Goal: Task Accomplishment & Management: Manage account settings

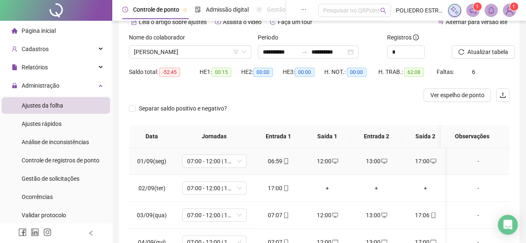
scroll to position [5, 0]
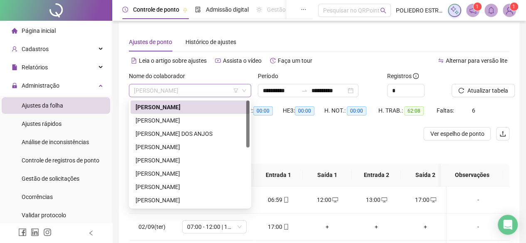
click at [225, 91] on span "[PERSON_NAME]" at bounding box center [190, 90] width 112 height 12
drag, startPoint x: 150, startPoint y: 119, endPoint x: 173, endPoint y: 126, distance: 22.9
click at [151, 119] on div "[PERSON_NAME]" at bounding box center [190, 120] width 109 height 9
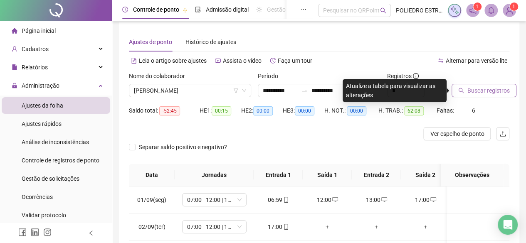
click at [476, 94] on span "Buscar registros" at bounding box center [488, 90] width 42 height 9
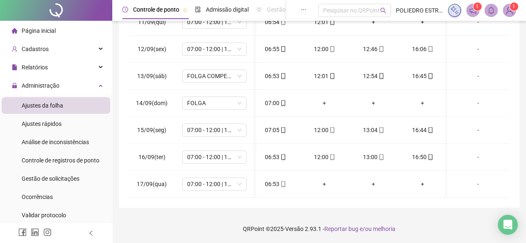
scroll to position [0, 0]
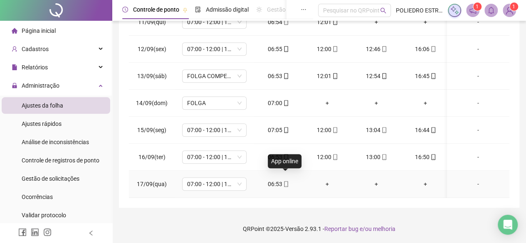
click at [284, 181] on icon "mobile" at bounding box center [286, 184] width 4 height 6
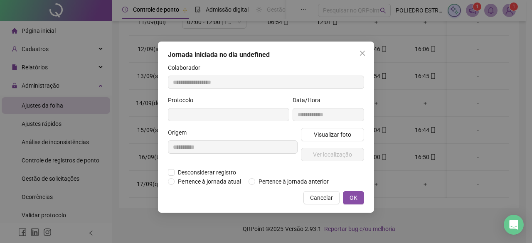
type input "**********"
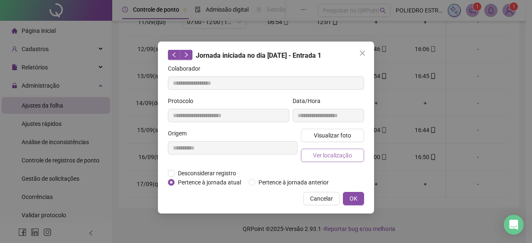
click at [326, 153] on span "Ver localização" at bounding box center [332, 155] width 39 height 9
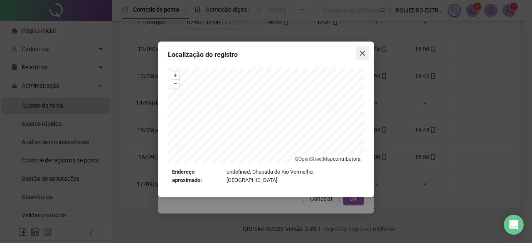
drag, startPoint x: 364, startPoint y: 49, endPoint x: 365, endPoint y: 59, distance: 9.7
click at [364, 49] on button "Close" at bounding box center [362, 53] width 13 height 13
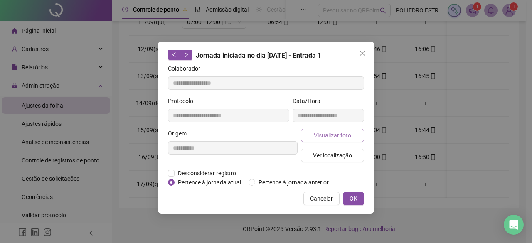
click at [343, 135] on span "Visualizar foto" at bounding box center [332, 135] width 37 height 9
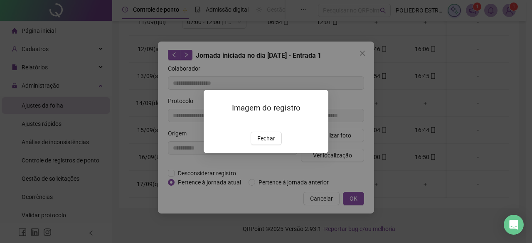
drag, startPoint x: 259, startPoint y: 189, endPoint x: 338, endPoint y: 126, distance: 101.4
click at [269, 143] on span "Fechar" at bounding box center [266, 138] width 18 height 9
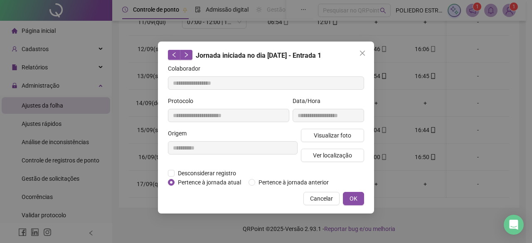
drag, startPoint x: 362, startPoint y: 54, endPoint x: 361, endPoint y: 64, distance: 9.2
click at [362, 55] on icon "close" at bounding box center [362, 53] width 7 height 7
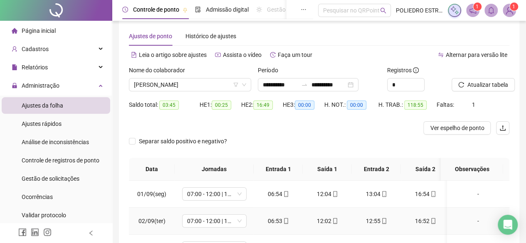
scroll to position [5, 0]
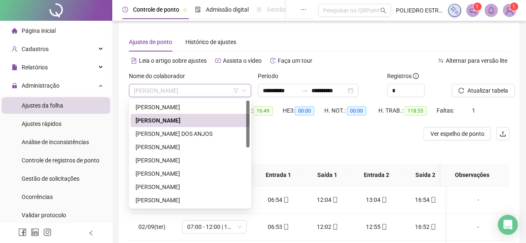
click at [223, 86] on span "[PERSON_NAME]" at bounding box center [190, 90] width 112 height 12
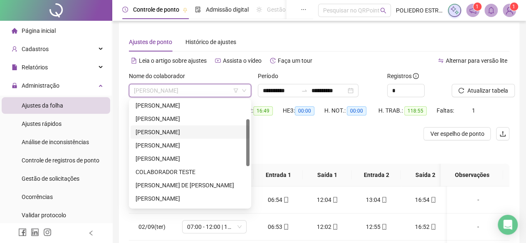
scroll to position [83, 0]
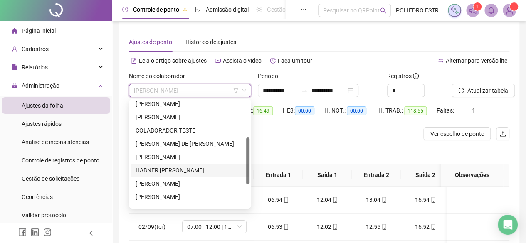
click at [203, 167] on div "HABNER [PERSON_NAME]" at bounding box center [190, 170] width 109 height 9
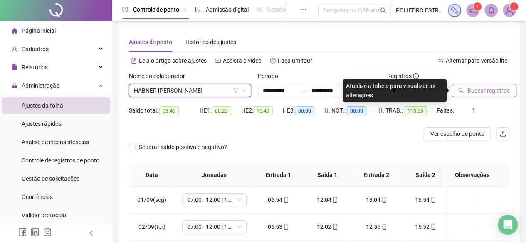
click at [489, 91] on span "Buscar registros" at bounding box center [488, 90] width 42 height 9
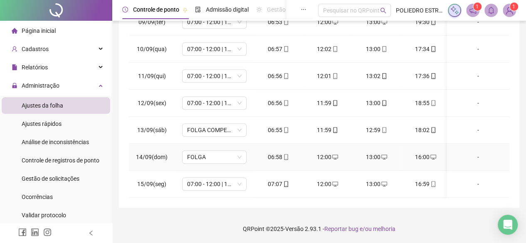
scroll to position [286, 0]
click at [328, 153] on div "17:01" at bounding box center [327, 157] width 36 height 9
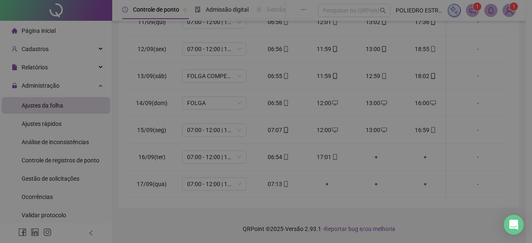
type input "**********"
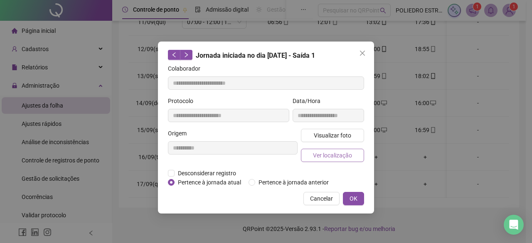
click at [338, 151] on span "Ver localização" at bounding box center [332, 155] width 39 height 9
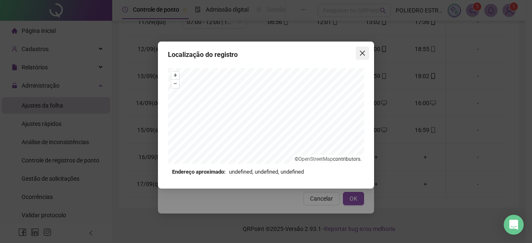
click at [359, 52] on icon "close" at bounding box center [362, 53] width 7 height 7
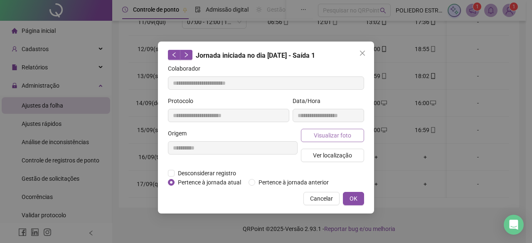
click at [328, 133] on span "Visualizar foto" at bounding box center [332, 135] width 37 height 9
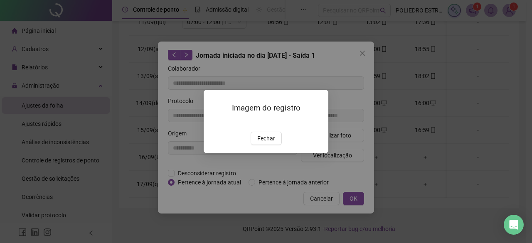
drag, startPoint x: 268, startPoint y: 186, endPoint x: 383, endPoint y: 108, distance: 138.7
click at [268, 143] on span "Fechar" at bounding box center [266, 138] width 18 height 9
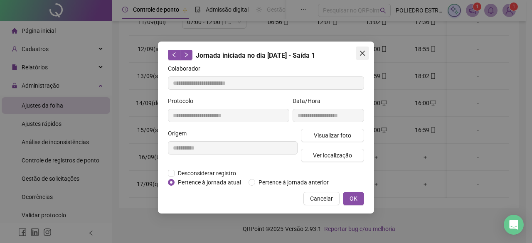
click at [364, 55] on icon "close" at bounding box center [362, 53] width 5 height 5
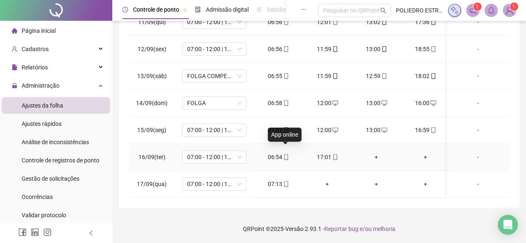
click at [283, 154] on icon "mobile" at bounding box center [286, 157] width 6 height 6
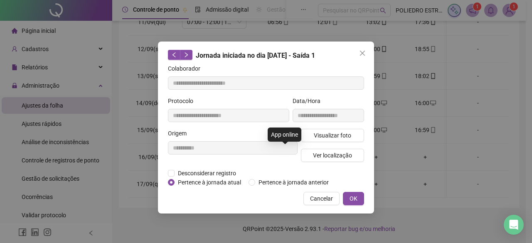
type input "**********"
click at [350, 131] on span "Visualizar foto" at bounding box center [332, 135] width 37 height 9
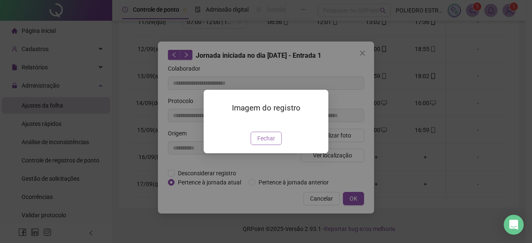
click at [271, 143] on span "Fechar" at bounding box center [266, 138] width 18 height 9
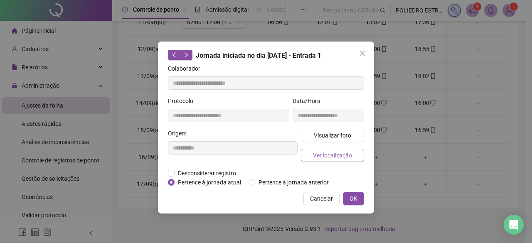
click at [340, 156] on span "Ver localização" at bounding box center [332, 155] width 39 height 9
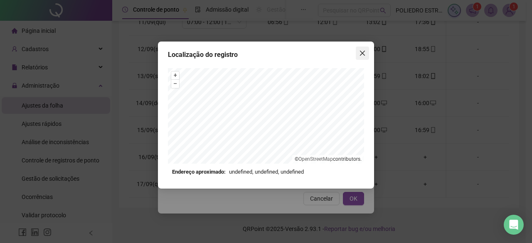
click at [363, 58] on button "Close" at bounding box center [362, 53] width 13 height 13
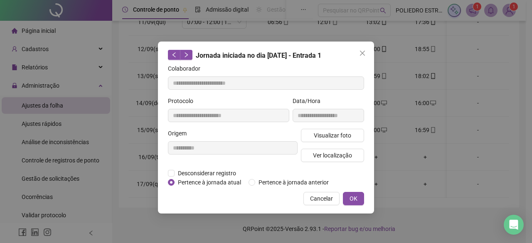
drag, startPoint x: 363, startPoint y: 51, endPoint x: 334, endPoint y: 132, distance: 86.1
click at [363, 51] on icon "close" at bounding box center [362, 53] width 7 height 7
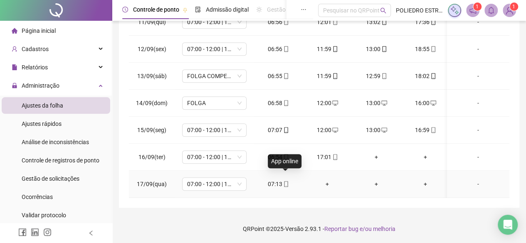
click at [285, 181] on icon "mobile" at bounding box center [286, 184] width 6 height 6
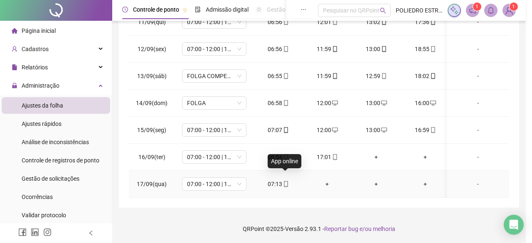
type input "**********"
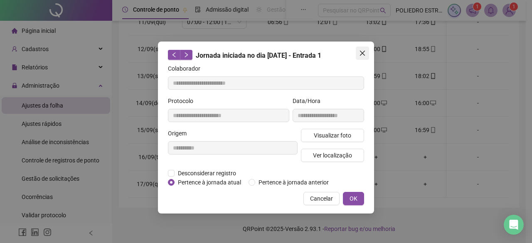
click at [362, 53] on icon "close" at bounding box center [362, 53] width 7 height 7
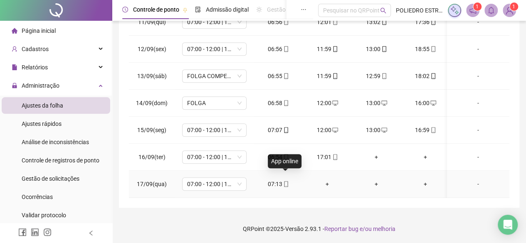
click at [285, 181] on span at bounding box center [285, 184] width 7 height 7
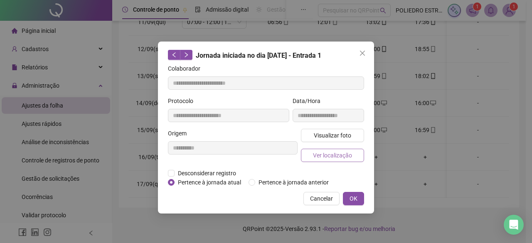
click at [336, 154] on span "Ver localização" at bounding box center [332, 155] width 39 height 9
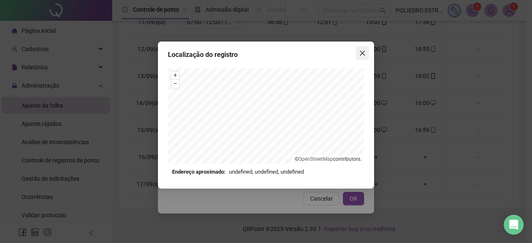
click at [360, 55] on icon "close" at bounding box center [362, 53] width 5 height 5
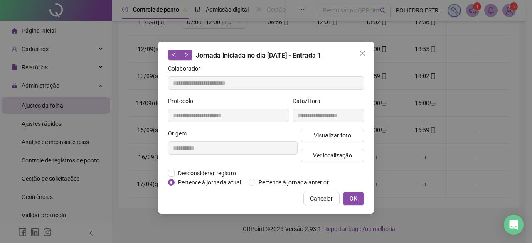
click at [360, 57] on button "Close" at bounding box center [362, 53] width 13 height 13
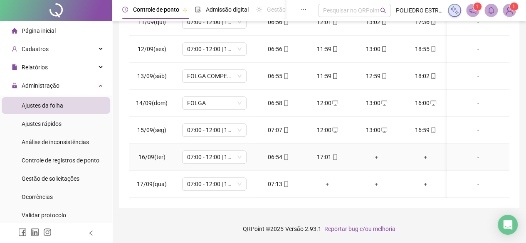
click at [373, 153] on div "+" at bounding box center [376, 157] width 36 height 9
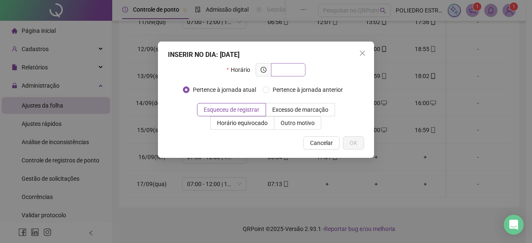
click at [289, 66] on input "text" at bounding box center [287, 69] width 23 height 9
type input "*****"
click at [355, 147] on span "OK" at bounding box center [354, 142] width 8 height 9
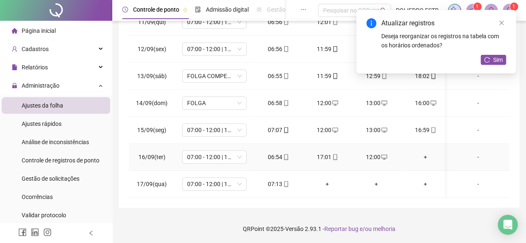
click at [422, 153] on div "+" at bounding box center [425, 157] width 36 height 9
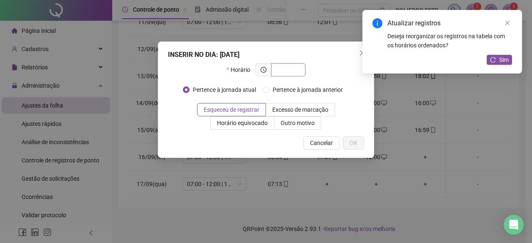
click at [288, 70] on input "text" at bounding box center [287, 69] width 23 height 9
type input "*****"
click at [349, 145] on button "OK" at bounding box center [353, 142] width 21 height 13
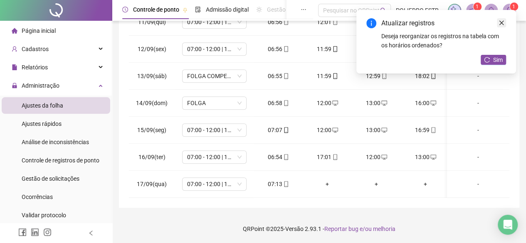
click at [503, 22] on icon "close" at bounding box center [501, 23] width 6 height 6
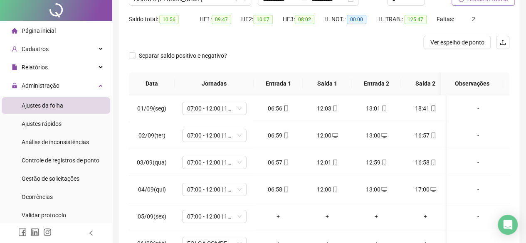
scroll to position [0, 0]
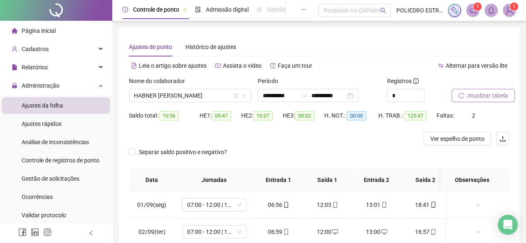
click at [488, 96] on span "Atualizar tabela" at bounding box center [487, 95] width 41 height 9
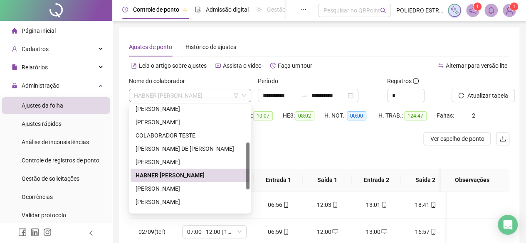
click at [219, 98] on span "HABNER [PERSON_NAME]" at bounding box center [190, 95] width 112 height 12
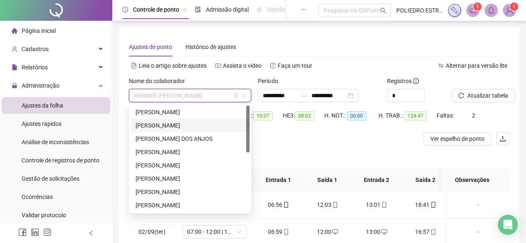
click at [192, 123] on div "[PERSON_NAME]" at bounding box center [190, 125] width 109 height 9
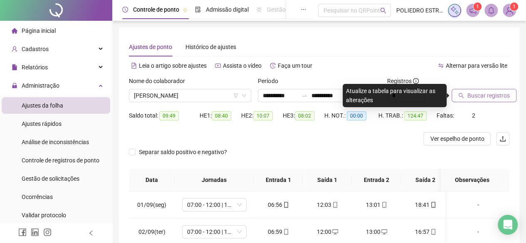
click at [483, 101] on button "Buscar registros" at bounding box center [483, 95] width 65 height 13
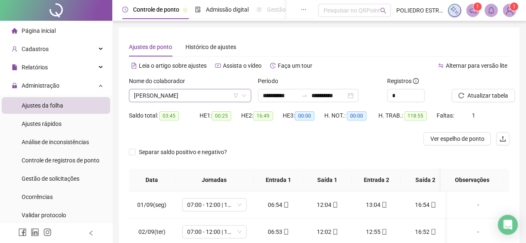
click at [210, 99] on span "[PERSON_NAME]" at bounding box center [190, 95] width 112 height 12
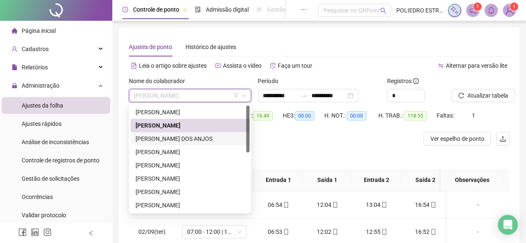
drag, startPoint x: 191, startPoint y: 138, endPoint x: 257, endPoint y: 139, distance: 66.1
click at [192, 138] on div "[PERSON_NAME] DOS ANJOS" at bounding box center [190, 138] width 109 height 9
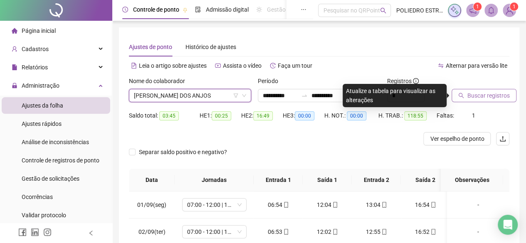
click at [482, 94] on span "Buscar registros" at bounding box center [488, 95] width 42 height 9
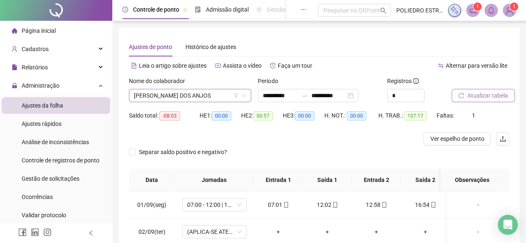
click at [223, 94] on span "[PERSON_NAME] DOS ANJOS" at bounding box center [190, 95] width 112 height 12
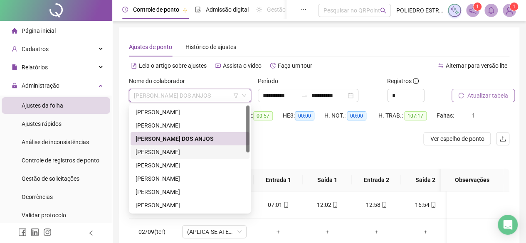
click at [190, 152] on div "[PERSON_NAME]" at bounding box center [190, 152] width 109 height 9
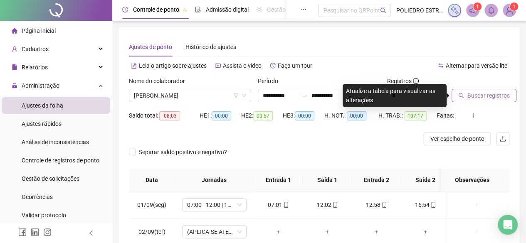
click at [497, 99] on span "Buscar registros" at bounding box center [488, 95] width 42 height 9
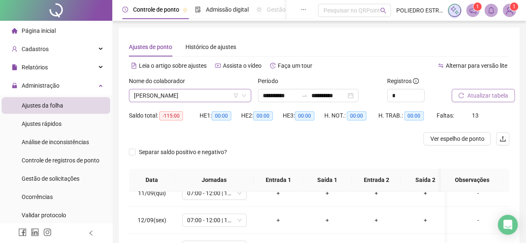
click at [221, 94] on span "[PERSON_NAME]" at bounding box center [190, 95] width 112 height 12
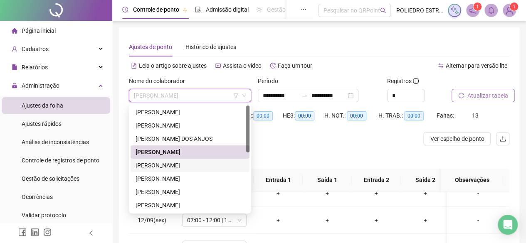
drag, startPoint x: 182, startPoint y: 168, endPoint x: 190, endPoint y: 168, distance: 7.5
click at [182, 168] on div "[PERSON_NAME]" at bounding box center [190, 165] width 109 height 9
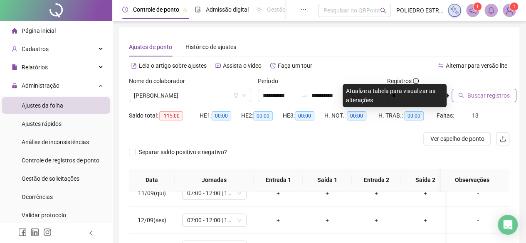
click at [479, 94] on span "Buscar registros" at bounding box center [488, 95] width 42 height 9
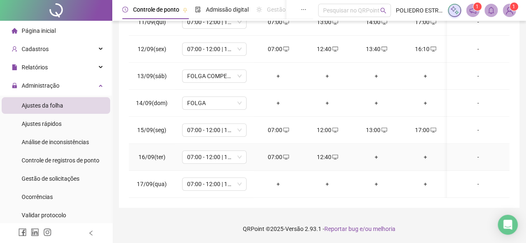
click at [377, 153] on div "+" at bounding box center [376, 157] width 36 height 9
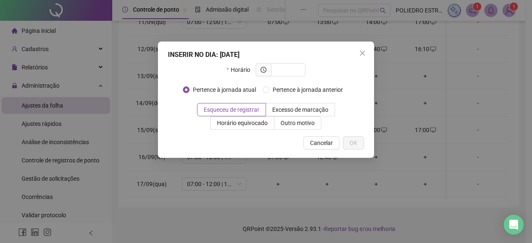
drag, startPoint x: 289, startPoint y: 51, endPoint x: 295, endPoint y: 60, distance: 10.3
click at [291, 51] on div "INSERIR NO DIA : [DATE]" at bounding box center [266, 55] width 196 height 10
click at [297, 69] on input "text" at bounding box center [287, 69] width 23 height 9
type input "*****"
click at [353, 146] on span "OK" at bounding box center [354, 142] width 8 height 9
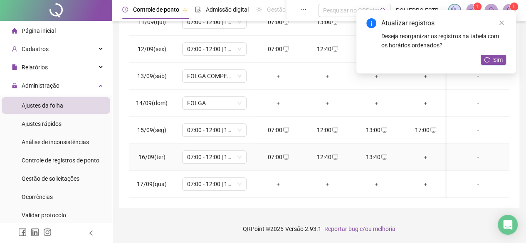
click at [427, 153] on div "+" at bounding box center [425, 157] width 36 height 9
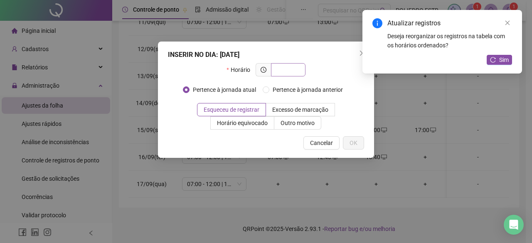
click at [295, 69] on input "text" at bounding box center [287, 69] width 23 height 9
type input "*****"
click at [355, 143] on span "OK" at bounding box center [354, 142] width 8 height 9
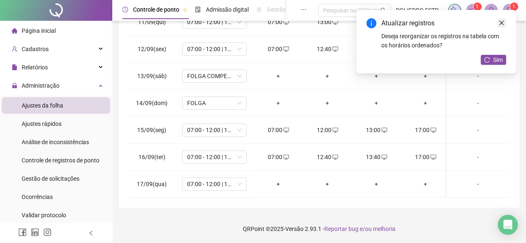
click at [503, 23] on icon "close" at bounding box center [501, 23] width 6 height 6
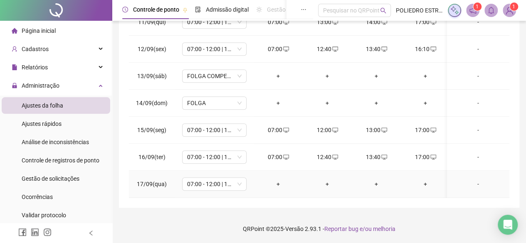
click at [279, 180] on div "+" at bounding box center [278, 184] width 36 height 9
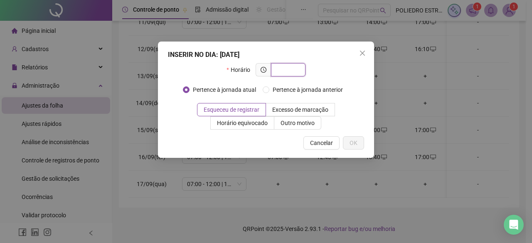
click at [293, 71] on input "text" at bounding box center [287, 69] width 23 height 9
type input "*****"
click at [358, 145] on button "OK" at bounding box center [353, 142] width 21 height 13
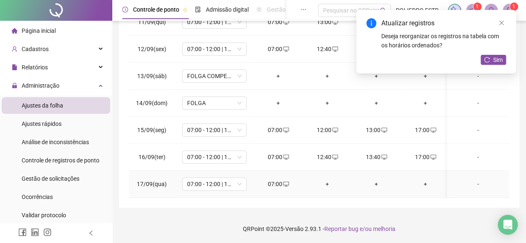
click at [328, 180] on div "+" at bounding box center [327, 184] width 36 height 9
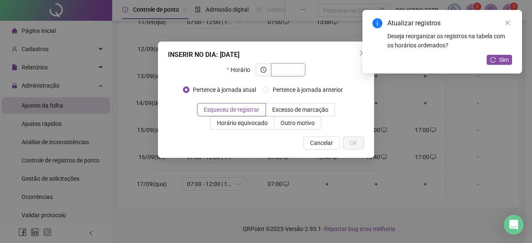
click at [299, 72] on span at bounding box center [288, 69] width 35 height 13
click at [288, 68] on input "text" at bounding box center [287, 69] width 23 height 9
type input "*****"
click at [357, 141] on span "OK" at bounding box center [354, 142] width 8 height 9
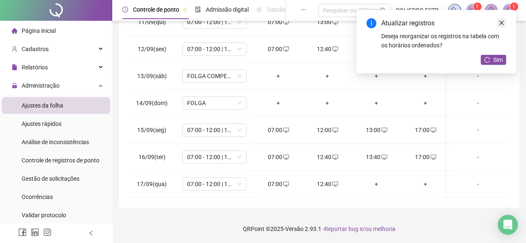
click at [502, 22] on icon "close" at bounding box center [501, 23] width 5 height 5
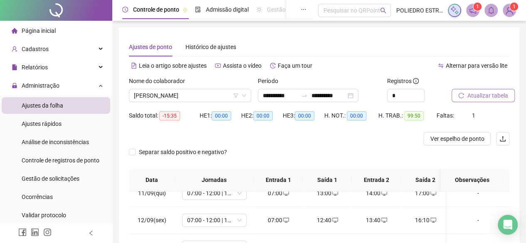
click at [486, 89] on button "Atualizar tabela" at bounding box center [482, 95] width 63 height 13
click at [228, 94] on span "[PERSON_NAME]" at bounding box center [190, 95] width 112 height 12
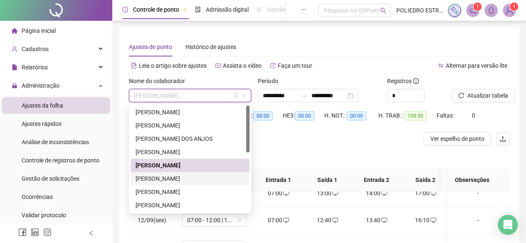
drag, startPoint x: 181, startPoint y: 178, endPoint x: 362, endPoint y: 191, distance: 182.1
click at [183, 178] on div "[PERSON_NAME]" at bounding box center [190, 178] width 109 height 9
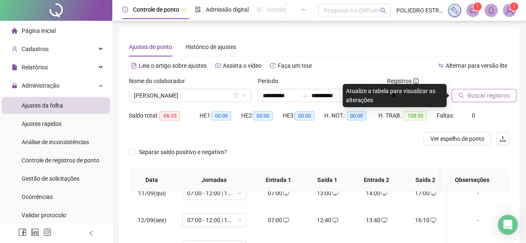
click at [488, 97] on span "Buscar registros" at bounding box center [488, 95] width 42 height 9
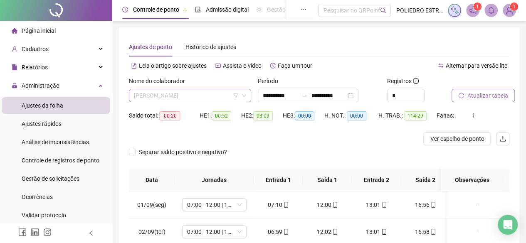
click at [231, 97] on span "[PERSON_NAME]" at bounding box center [190, 95] width 112 height 12
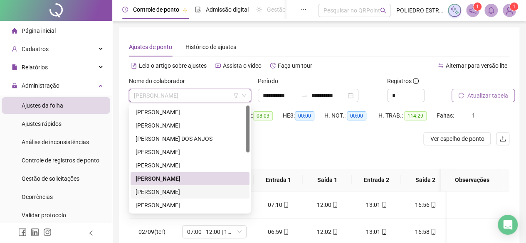
drag, startPoint x: 210, startPoint y: 194, endPoint x: 225, endPoint y: 194, distance: 15.4
click at [214, 194] on div "[PERSON_NAME]" at bounding box center [190, 191] width 109 height 9
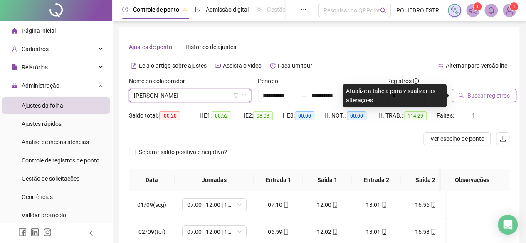
click at [486, 94] on span "Buscar registros" at bounding box center [488, 95] width 42 height 9
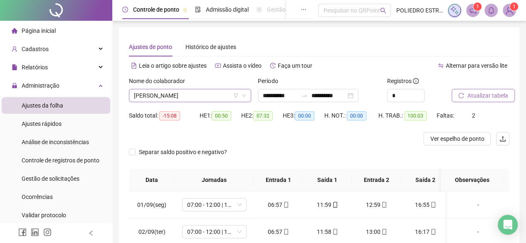
click at [229, 94] on span "[PERSON_NAME]" at bounding box center [190, 95] width 112 height 12
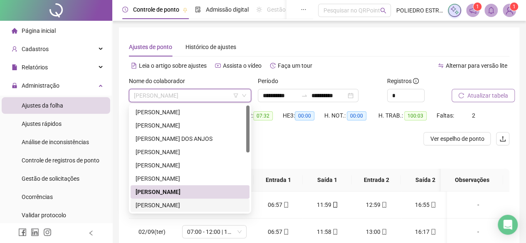
click at [205, 204] on div "[PERSON_NAME]" at bounding box center [190, 205] width 109 height 9
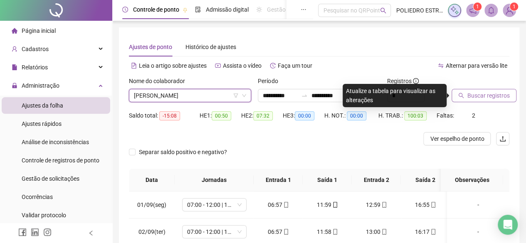
click at [490, 99] on span "Buscar registros" at bounding box center [488, 95] width 42 height 9
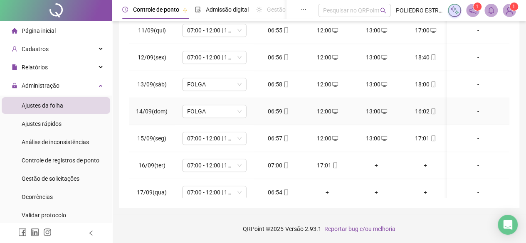
scroll to position [286, 0]
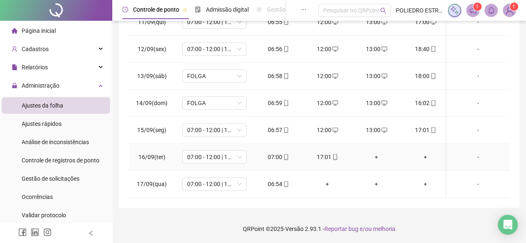
click at [377, 153] on div "+" at bounding box center [376, 157] width 36 height 9
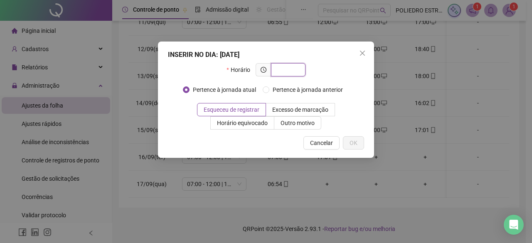
click at [288, 72] on input "text" at bounding box center [287, 69] width 23 height 9
type input "*****"
click at [352, 147] on span "OK" at bounding box center [354, 142] width 8 height 9
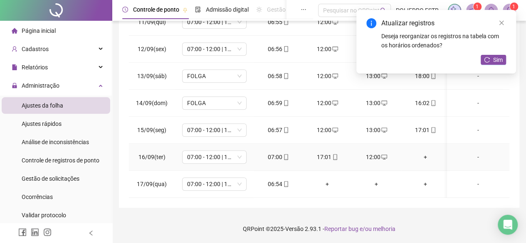
click at [426, 153] on div "+" at bounding box center [425, 157] width 36 height 9
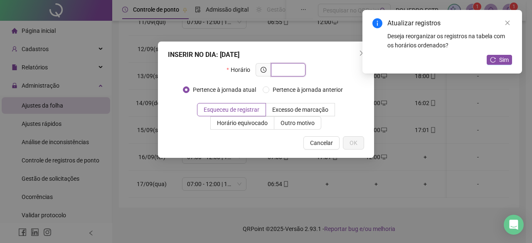
click at [297, 71] on input "text" at bounding box center [287, 69] width 23 height 9
type input "*****"
click at [359, 141] on button "OK" at bounding box center [353, 142] width 21 height 13
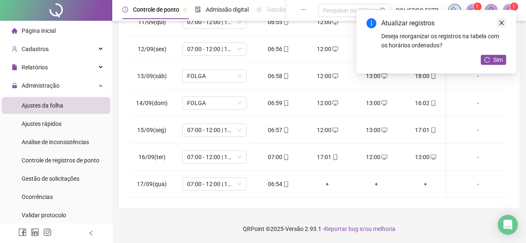
click at [501, 22] on icon "close" at bounding box center [501, 23] width 6 height 6
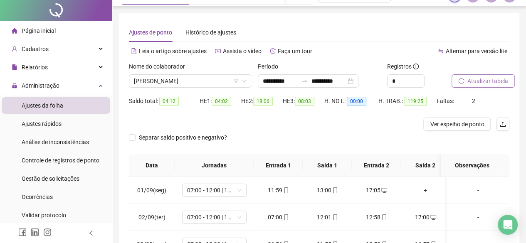
scroll to position [0, 0]
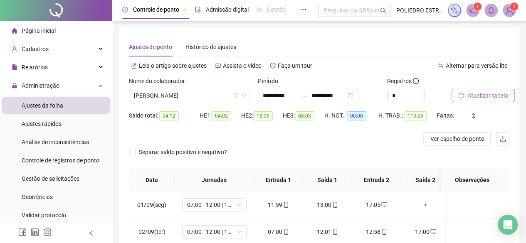
click at [491, 98] on span "Atualizar tabela" at bounding box center [487, 95] width 41 height 9
click at [225, 97] on span "[PERSON_NAME]" at bounding box center [190, 95] width 112 height 12
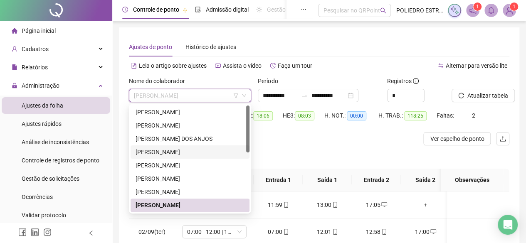
scroll to position [42, 0]
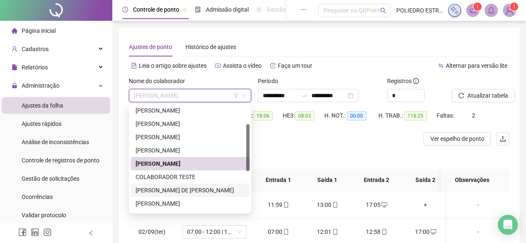
drag, startPoint x: 179, startPoint y: 190, endPoint x: 192, endPoint y: 188, distance: 13.5
click at [180, 190] on div "[PERSON_NAME] DE [PERSON_NAME]" at bounding box center [190, 190] width 109 height 9
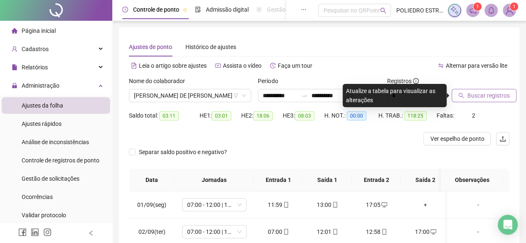
click at [496, 98] on span "Buscar registros" at bounding box center [488, 95] width 42 height 9
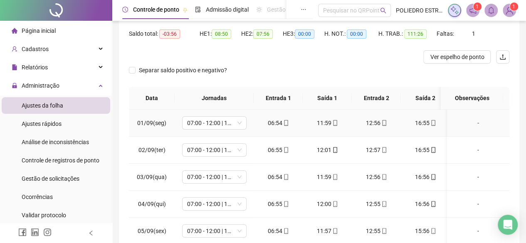
scroll to position [47, 0]
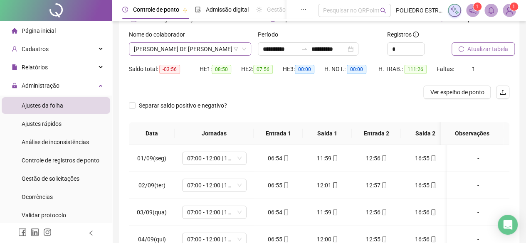
click at [224, 50] on span "[PERSON_NAME] DE [PERSON_NAME]" at bounding box center [190, 49] width 112 height 12
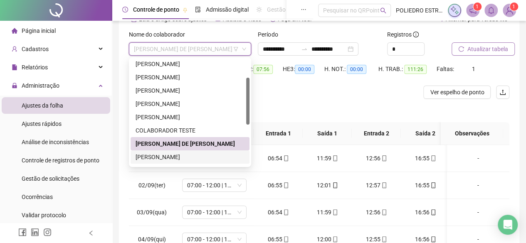
click at [196, 153] on div "[PERSON_NAME]" at bounding box center [190, 157] width 109 height 9
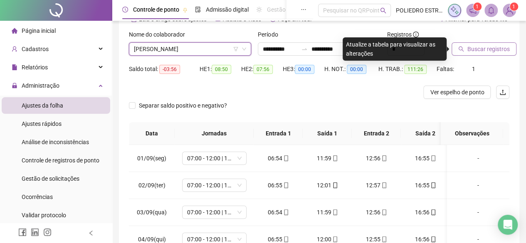
click at [498, 49] on span "Buscar registros" at bounding box center [488, 48] width 42 height 9
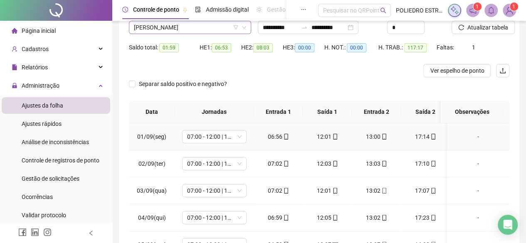
scroll to position [0, 0]
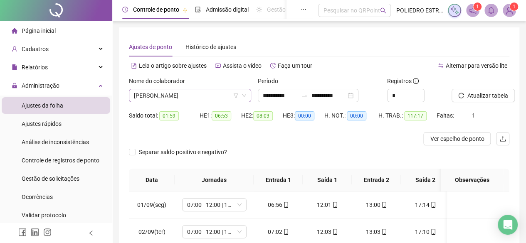
click at [220, 98] on span "[PERSON_NAME]" at bounding box center [190, 95] width 112 height 12
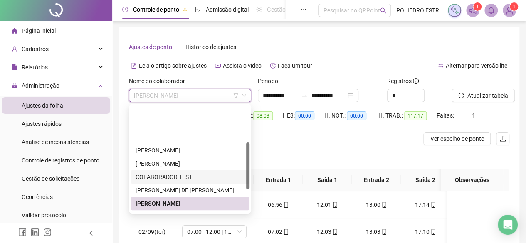
scroll to position [83, 0]
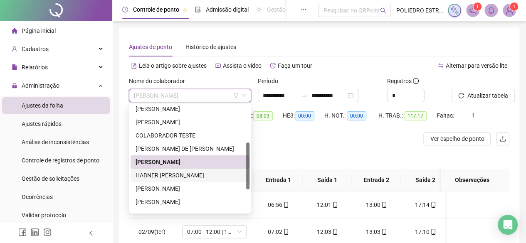
click at [203, 176] on div "HABNER [PERSON_NAME]" at bounding box center [190, 175] width 109 height 9
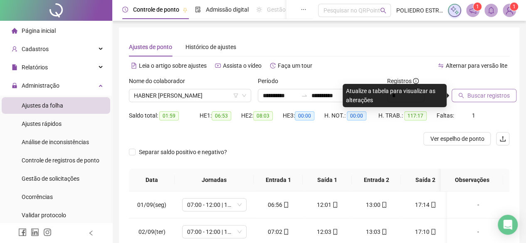
click at [487, 95] on span "Buscar registros" at bounding box center [488, 95] width 42 height 9
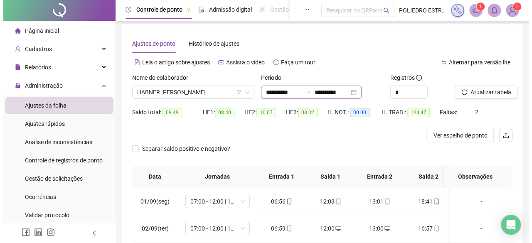
scroll to position [0, 0]
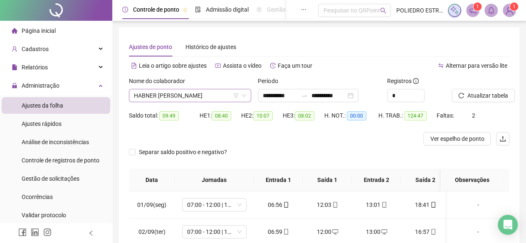
click at [226, 95] on span "HABNER [PERSON_NAME]" at bounding box center [190, 95] width 112 height 12
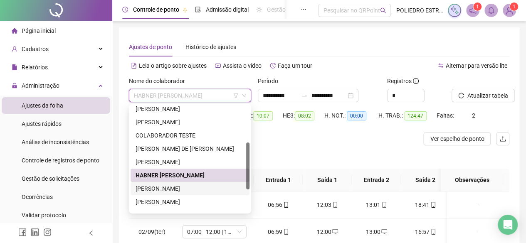
click at [195, 191] on div "[PERSON_NAME]" at bounding box center [190, 188] width 109 height 9
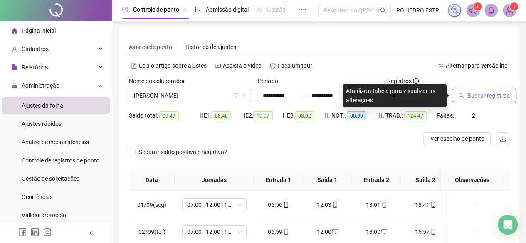
click at [485, 94] on span "Buscar registros" at bounding box center [488, 95] width 42 height 9
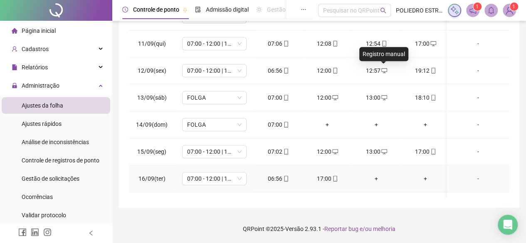
scroll to position [286, 0]
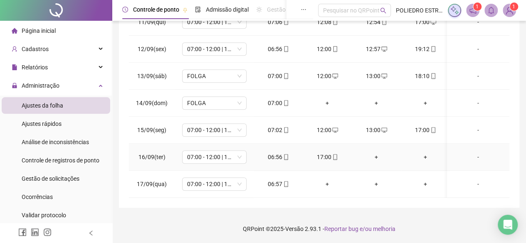
click at [376, 153] on div "+" at bounding box center [376, 157] width 36 height 9
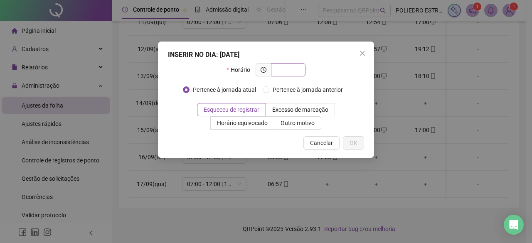
click at [296, 73] on input "text" at bounding box center [287, 69] width 23 height 9
type input "*****"
click at [353, 143] on span "OK" at bounding box center [354, 142] width 8 height 9
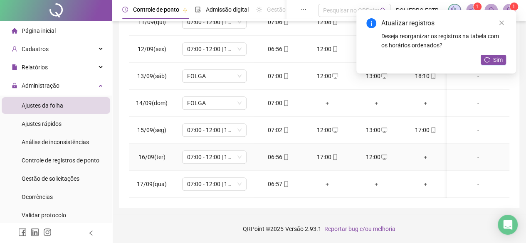
click at [426, 153] on div "+" at bounding box center [425, 157] width 36 height 9
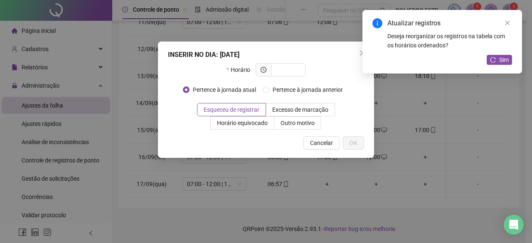
click at [300, 55] on div "INSERIR NO DIA : [DATE]" at bounding box center [266, 55] width 196 height 10
drag, startPoint x: 298, startPoint y: 76, endPoint x: 298, endPoint y: 70, distance: 5.9
click at [298, 71] on div at bounding box center [281, 69] width 50 height 13
click at [299, 70] on input "text" at bounding box center [287, 69] width 23 height 9
type input "*****"
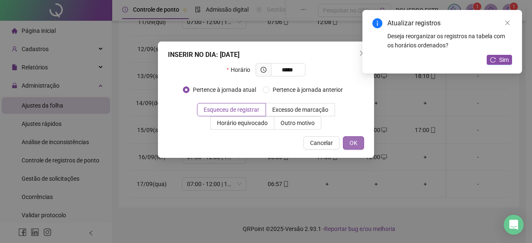
click at [356, 146] on span "OK" at bounding box center [354, 142] width 8 height 9
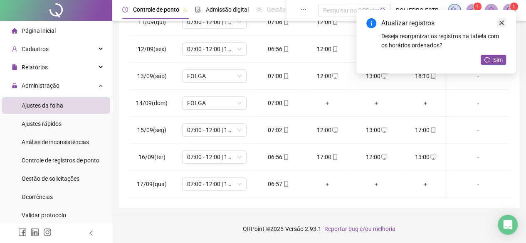
click at [499, 22] on icon "close" at bounding box center [501, 23] width 6 height 6
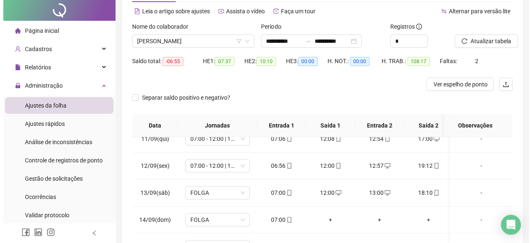
scroll to position [0, 0]
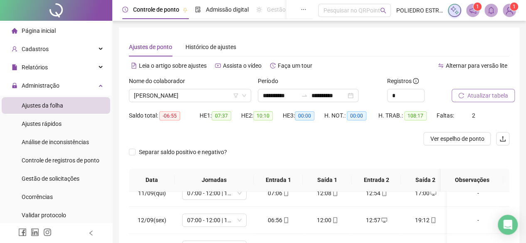
click at [474, 100] on button "Atualizar tabela" at bounding box center [482, 95] width 63 height 13
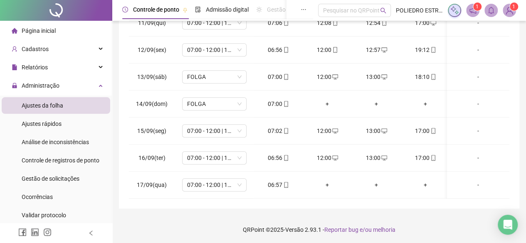
scroll to position [171, 0]
click at [434, 154] on icon "mobile" at bounding box center [433, 157] width 6 height 6
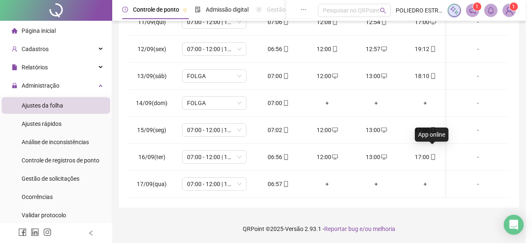
type input "**********"
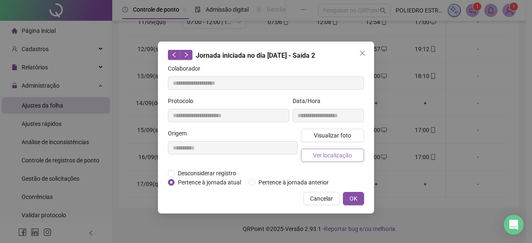
click at [344, 151] on span "Ver localização" at bounding box center [332, 155] width 39 height 9
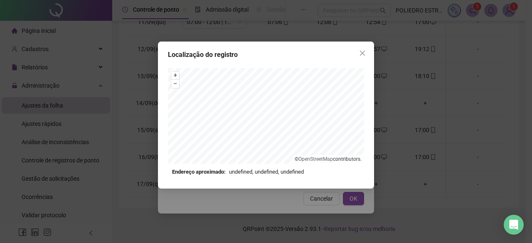
drag, startPoint x: 362, startPoint y: 54, endPoint x: 367, endPoint y: 63, distance: 10.8
click at [362, 54] on icon "close" at bounding box center [362, 53] width 5 height 5
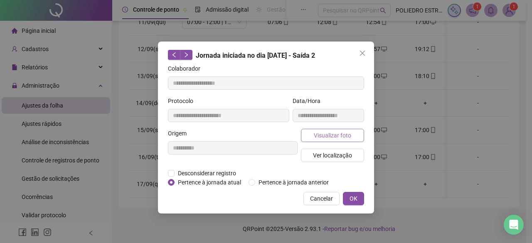
click at [331, 136] on span "Visualizar foto" at bounding box center [332, 135] width 37 height 9
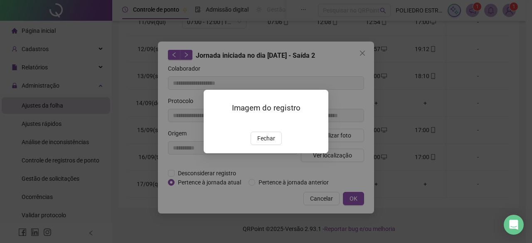
drag, startPoint x: 266, startPoint y: 188, endPoint x: 356, endPoint y: 118, distance: 114.3
click at [268, 143] on span "Fechar" at bounding box center [266, 138] width 18 height 9
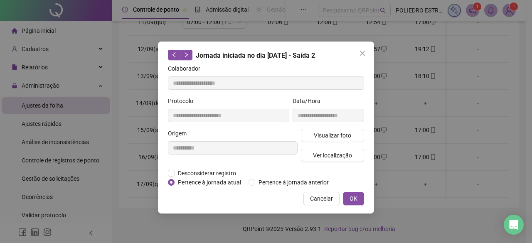
drag, startPoint x: 362, startPoint y: 53, endPoint x: 383, endPoint y: 69, distance: 26.4
click at [362, 54] on icon "close" at bounding box center [362, 53] width 7 height 7
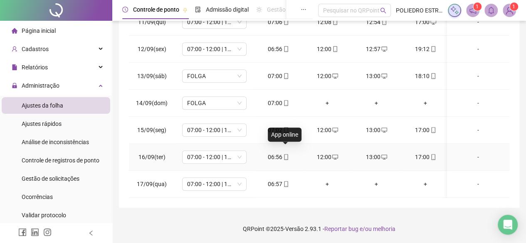
click at [285, 154] on icon "mobile" at bounding box center [286, 157] width 6 height 6
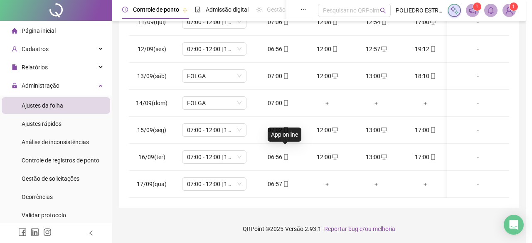
type input "**********"
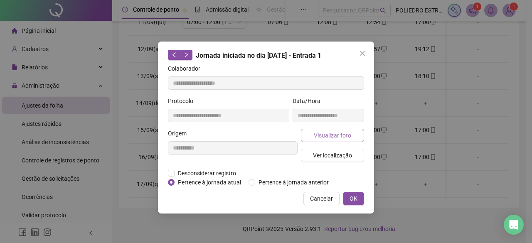
click at [335, 136] on span "Visualizar foto" at bounding box center [332, 135] width 37 height 9
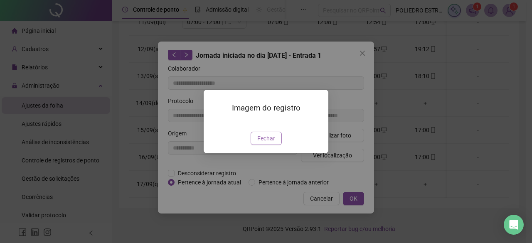
click at [264, 143] on span "Fechar" at bounding box center [266, 138] width 18 height 9
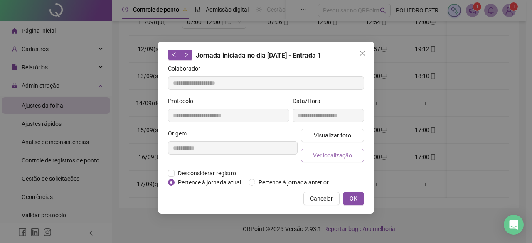
click at [341, 153] on span "Ver localização" at bounding box center [332, 155] width 39 height 9
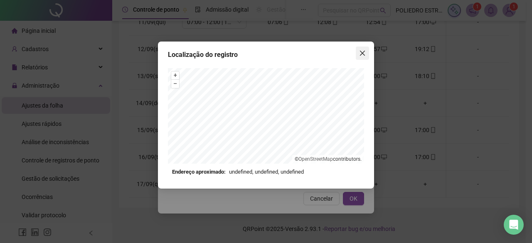
click at [364, 54] on icon "close" at bounding box center [362, 53] width 7 height 7
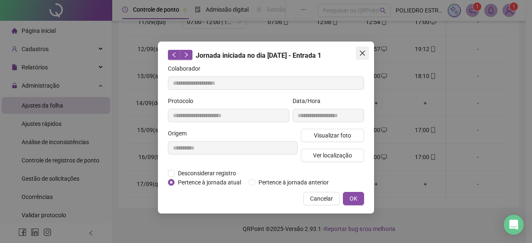
click at [364, 52] on icon "close" at bounding box center [362, 53] width 5 height 5
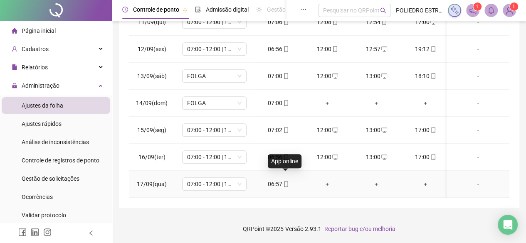
click at [284, 181] on icon "mobile" at bounding box center [286, 184] width 4 height 6
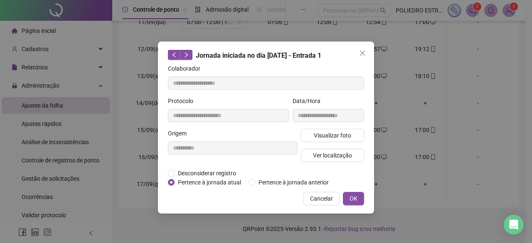
type input "**********"
click at [339, 133] on span "Visualizar foto" at bounding box center [332, 135] width 37 height 9
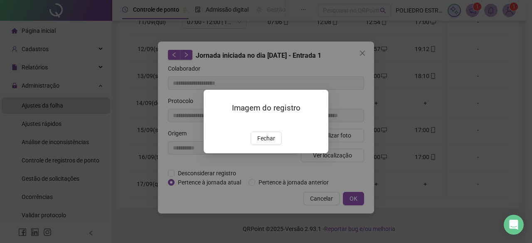
drag, startPoint x: 262, startPoint y: 185, endPoint x: 317, endPoint y: 145, distance: 67.9
click at [264, 143] on span "Fechar" at bounding box center [266, 138] width 18 height 9
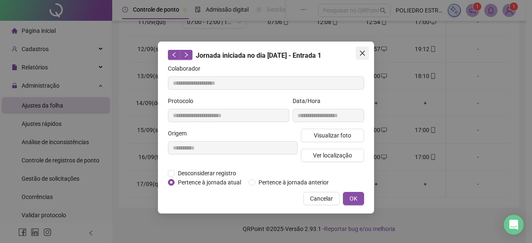
click at [367, 51] on span "Close" at bounding box center [362, 53] width 13 height 7
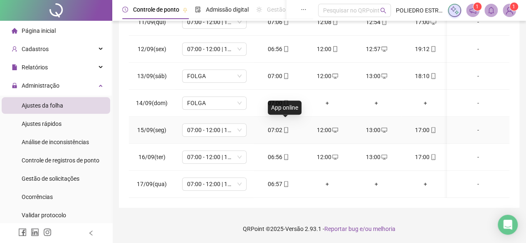
click at [286, 127] on icon "mobile" at bounding box center [286, 130] width 6 height 6
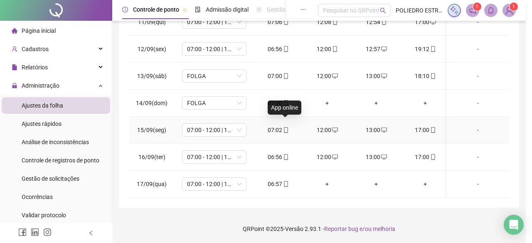
type input "**********"
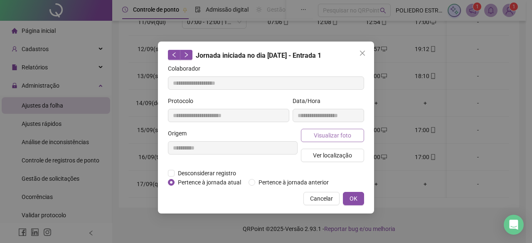
click at [322, 137] on span "Visualizar foto" at bounding box center [332, 135] width 37 height 9
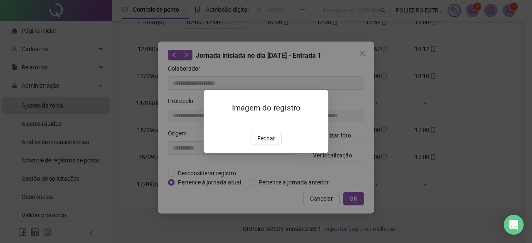
drag, startPoint x: 268, startPoint y: 185, endPoint x: 291, endPoint y: 170, distance: 27.6
click at [268, 143] on span "Fechar" at bounding box center [266, 138] width 18 height 9
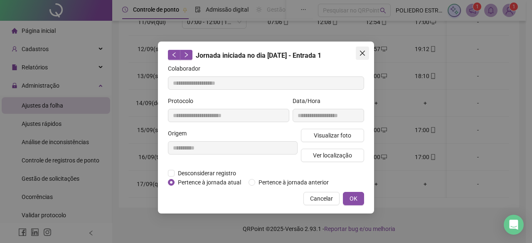
click at [360, 54] on icon "close" at bounding box center [362, 53] width 7 height 7
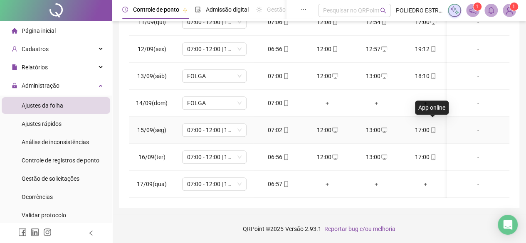
click at [431, 127] on icon "mobile" at bounding box center [433, 130] width 4 height 6
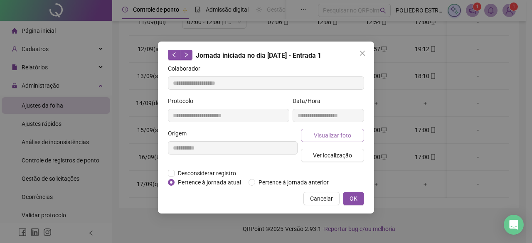
click at [321, 139] on button "Visualizar foto" at bounding box center [332, 135] width 63 height 13
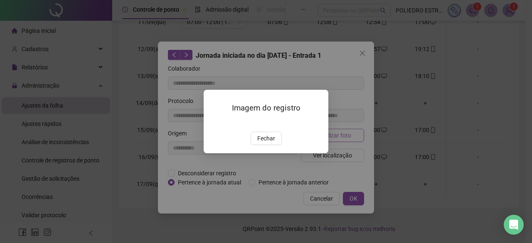
type input "**********"
click at [273, 143] on span "Fechar" at bounding box center [266, 138] width 18 height 9
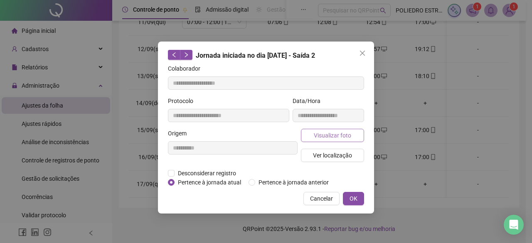
click at [341, 138] on span "Visualizar foto" at bounding box center [332, 135] width 37 height 9
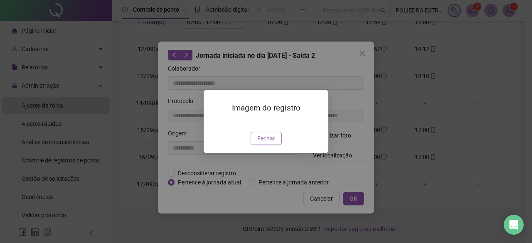
click at [274, 145] on button "Fechar" at bounding box center [266, 138] width 31 height 13
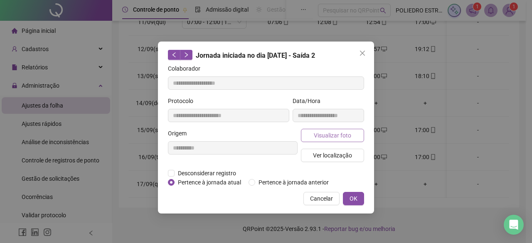
click at [346, 133] on span "Visualizar foto" at bounding box center [332, 135] width 37 height 9
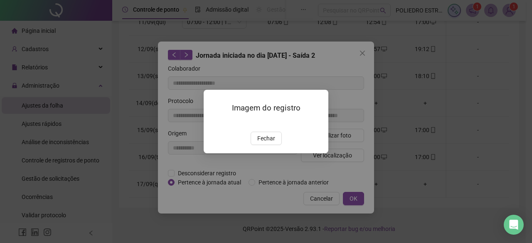
drag, startPoint x: 276, startPoint y: 189, endPoint x: 387, endPoint y: 96, distance: 145.1
click at [278, 145] on button "Fechar" at bounding box center [266, 138] width 31 height 13
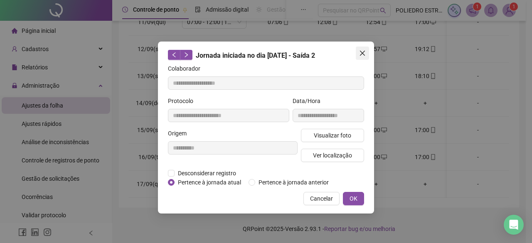
click at [365, 53] on icon "close" at bounding box center [362, 53] width 7 height 7
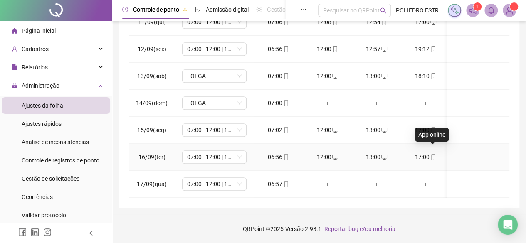
click at [434, 154] on icon "mobile" at bounding box center [433, 157] width 6 height 6
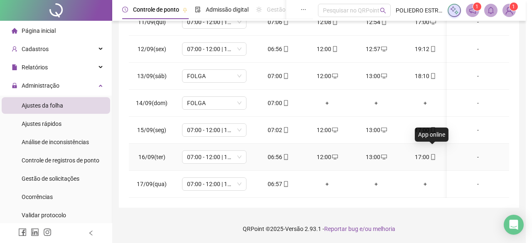
type input "**********"
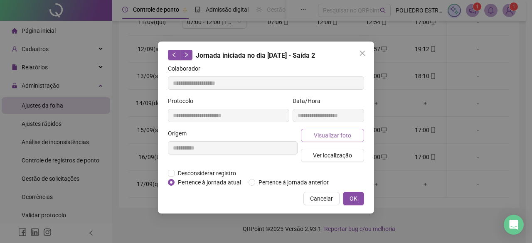
click at [323, 136] on span "Visualizar foto" at bounding box center [332, 135] width 37 height 9
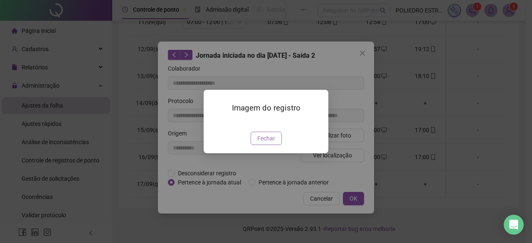
click at [262, 143] on span "Fechar" at bounding box center [266, 138] width 18 height 9
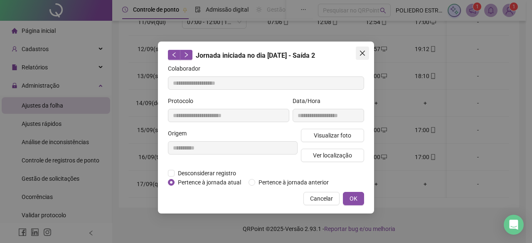
click at [361, 53] on icon "close" at bounding box center [362, 53] width 7 height 7
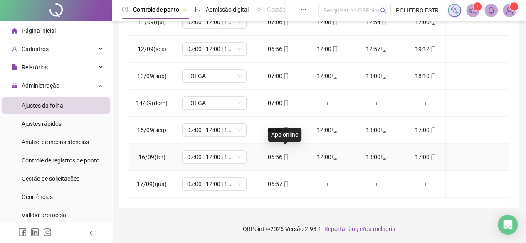
click at [286, 154] on icon "mobile" at bounding box center [286, 157] width 6 height 6
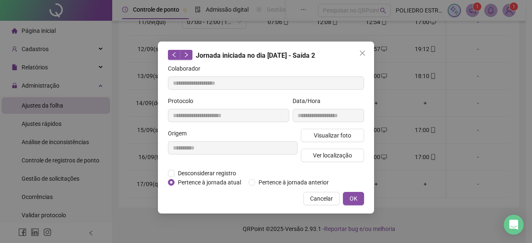
type input "**********"
click at [337, 136] on span "Visualizar foto" at bounding box center [332, 135] width 37 height 9
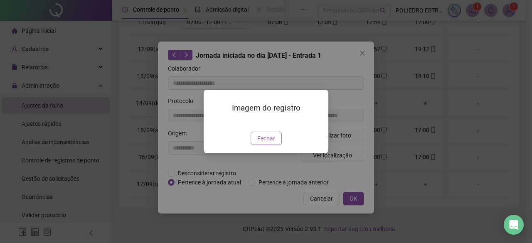
click at [270, 145] on button "Fechar" at bounding box center [266, 138] width 31 height 13
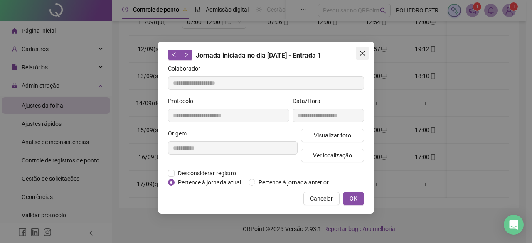
click at [362, 52] on icon "close" at bounding box center [362, 53] width 7 height 7
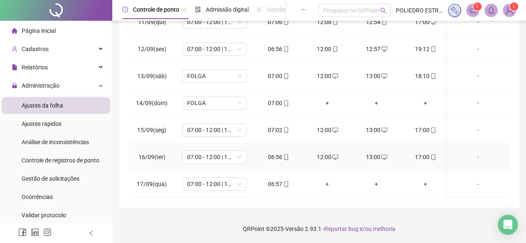
click at [434, 154] on icon "mobile" at bounding box center [433, 157] width 6 height 6
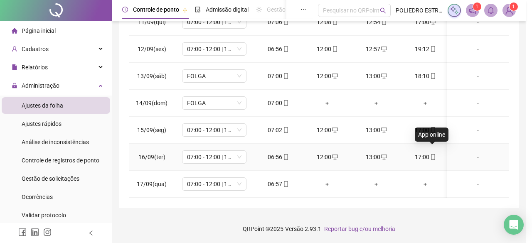
type input "**********"
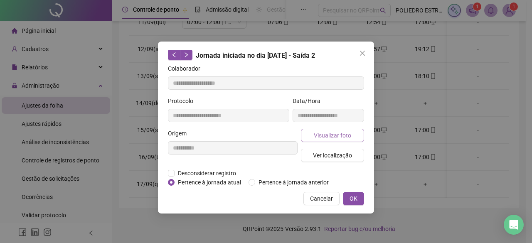
click at [344, 133] on span "Visualizar foto" at bounding box center [332, 135] width 37 height 9
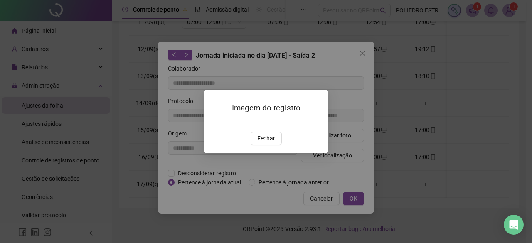
drag, startPoint x: 265, startPoint y: 185, endPoint x: 325, endPoint y: 133, distance: 78.7
click at [266, 143] on span "Fechar" at bounding box center [266, 138] width 18 height 9
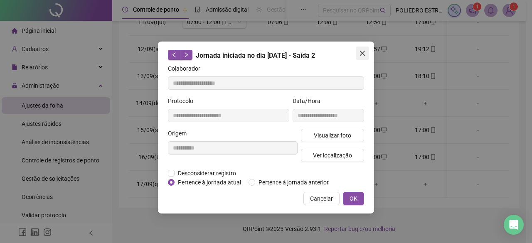
click at [363, 55] on icon "close" at bounding box center [362, 53] width 7 height 7
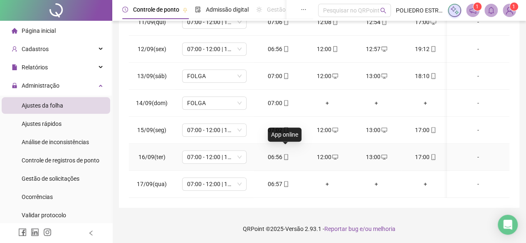
click at [285, 154] on icon "mobile" at bounding box center [286, 157] width 6 height 6
type input "**********"
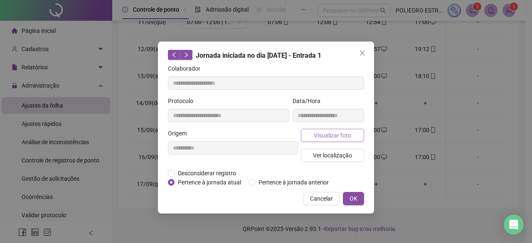
click at [314, 134] on span "Visualizar foto" at bounding box center [332, 135] width 37 height 9
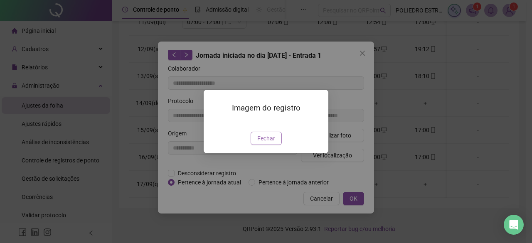
click at [265, 143] on span "Fechar" at bounding box center [266, 138] width 18 height 9
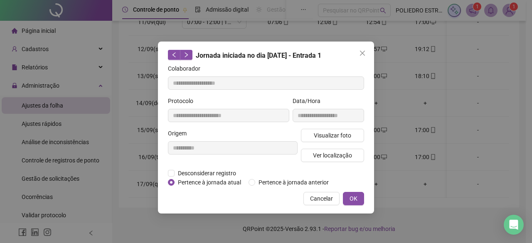
drag, startPoint x: 362, startPoint y: 53, endPoint x: 354, endPoint y: 95, distance: 43.1
click at [362, 54] on icon "close" at bounding box center [362, 53] width 7 height 7
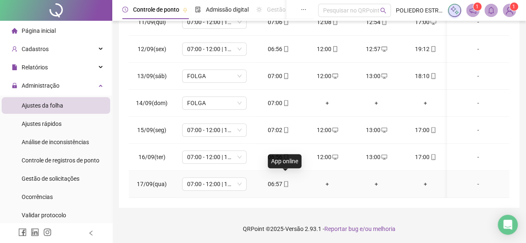
click at [286, 181] on icon "mobile" at bounding box center [286, 184] width 4 height 6
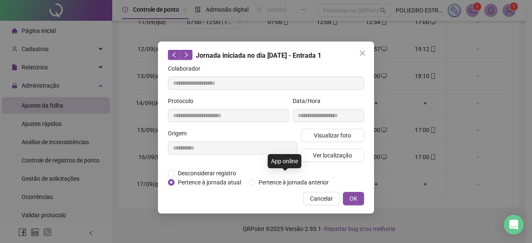
type input "**********"
click at [330, 139] on span "Visualizar foto" at bounding box center [332, 135] width 37 height 9
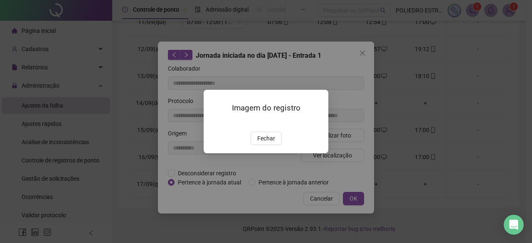
click at [277, 145] on button "Fechar" at bounding box center [266, 138] width 31 height 13
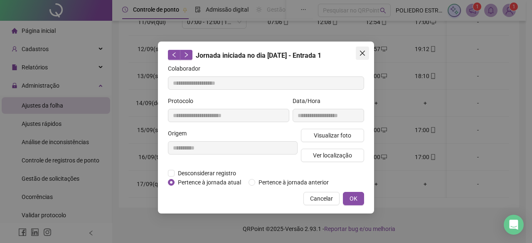
click at [363, 52] on icon "close" at bounding box center [362, 53] width 5 height 5
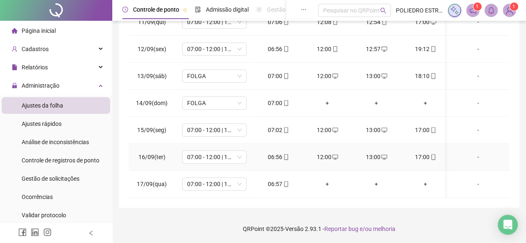
click at [287, 154] on icon "mobile" at bounding box center [286, 157] width 4 height 6
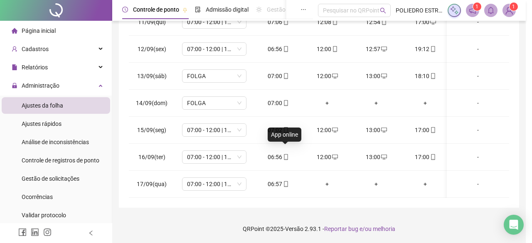
type input "**********"
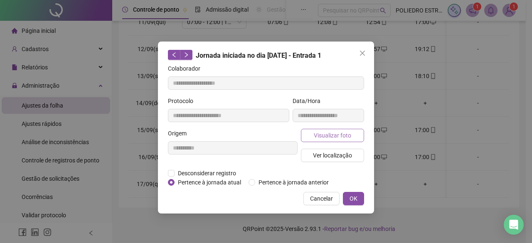
click at [331, 131] on span "Visualizar foto" at bounding box center [332, 135] width 37 height 9
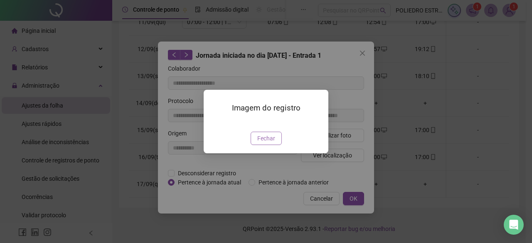
click at [274, 143] on span "Fechar" at bounding box center [266, 138] width 18 height 9
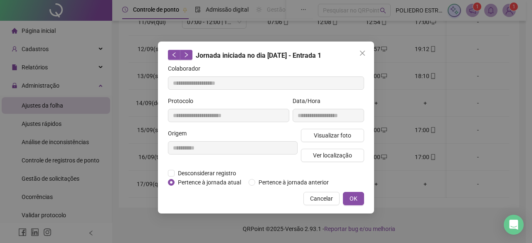
drag, startPoint x: 362, startPoint y: 54, endPoint x: 362, endPoint y: 67, distance: 12.5
click at [362, 54] on icon "close" at bounding box center [362, 53] width 7 height 7
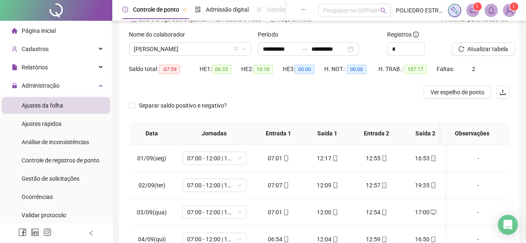
scroll to position [0, 0]
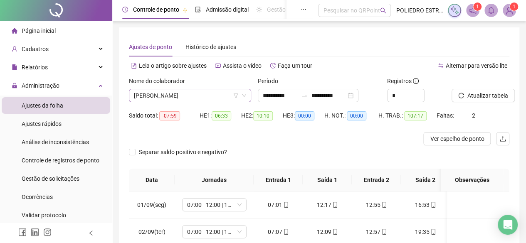
click at [229, 91] on span "[PERSON_NAME]" at bounding box center [190, 95] width 112 height 12
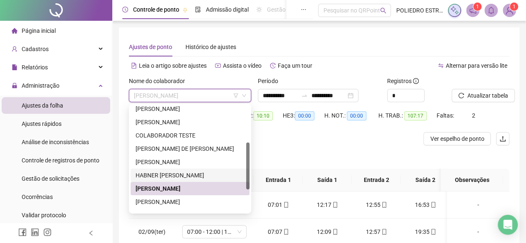
drag, startPoint x: 187, startPoint y: 176, endPoint x: 220, endPoint y: 175, distance: 32.9
click at [188, 175] on div "HABNER [PERSON_NAME]" at bounding box center [190, 175] width 109 height 9
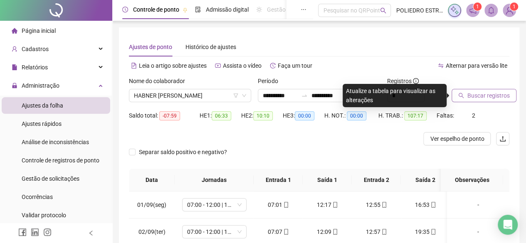
click at [492, 99] on span "Buscar registros" at bounding box center [488, 95] width 42 height 9
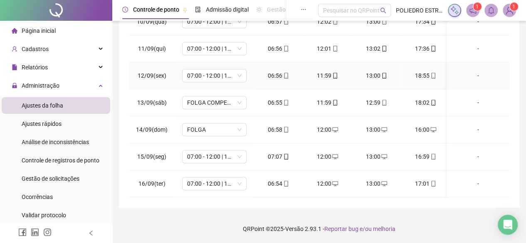
scroll to position [286, 0]
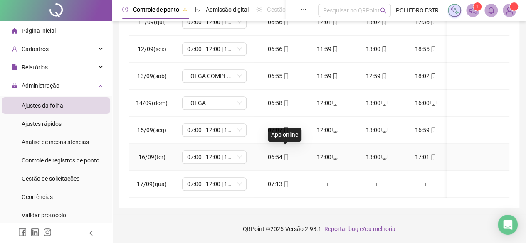
click at [284, 154] on icon "mobile" at bounding box center [286, 157] width 6 height 6
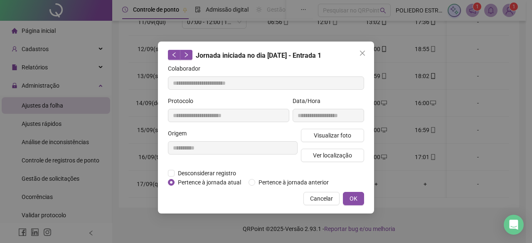
type input "**********"
click at [333, 134] on span "Visualizar foto" at bounding box center [332, 135] width 37 height 9
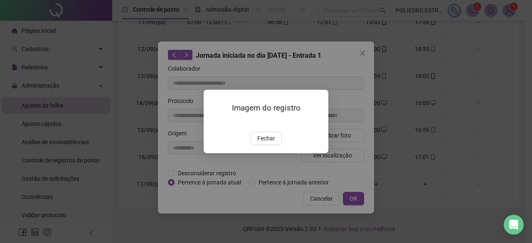
drag, startPoint x: 273, startPoint y: 187, endPoint x: 280, endPoint y: 183, distance: 8.1
click at [273, 143] on span "Fechar" at bounding box center [266, 138] width 18 height 9
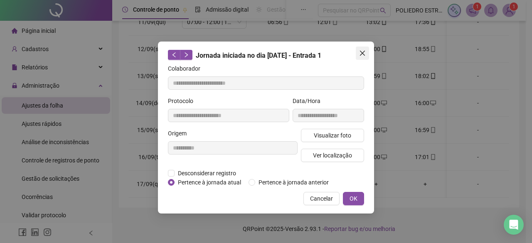
click at [367, 50] on span "Close" at bounding box center [362, 53] width 13 height 7
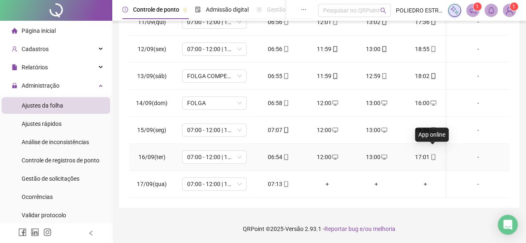
click at [434, 154] on icon "mobile" at bounding box center [433, 157] width 6 height 6
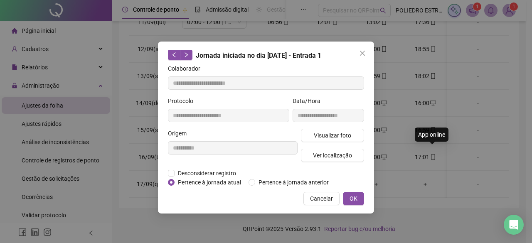
type input "**********"
click at [338, 137] on span "Visualizar foto" at bounding box center [332, 135] width 37 height 9
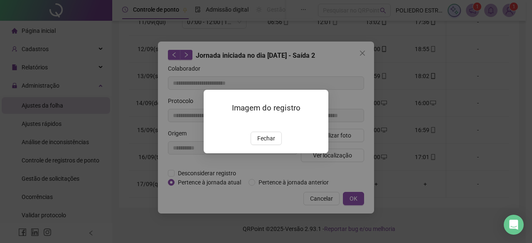
drag, startPoint x: 264, startPoint y: 186, endPoint x: 328, endPoint y: 85, distance: 119.2
click at [265, 143] on span "Fechar" at bounding box center [266, 138] width 18 height 9
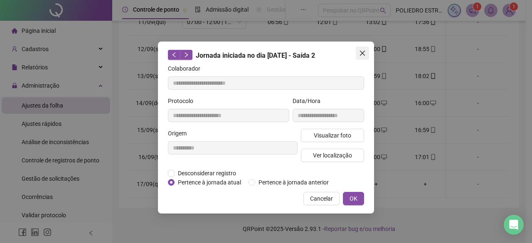
click at [362, 51] on icon "close" at bounding box center [362, 53] width 7 height 7
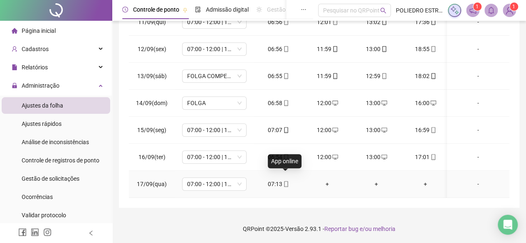
click at [284, 181] on icon "mobile" at bounding box center [286, 184] width 4 height 6
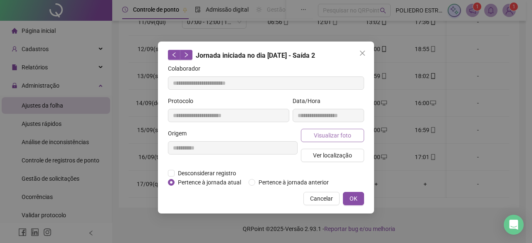
click at [326, 135] on span "Visualizar foto" at bounding box center [332, 135] width 37 height 9
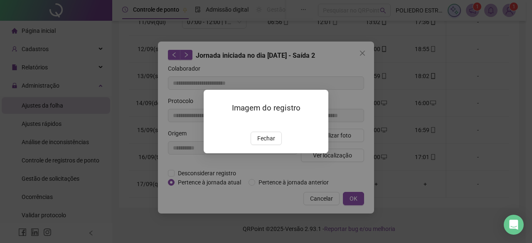
type input "**********"
click at [270, 143] on span "Fechar" at bounding box center [266, 138] width 18 height 9
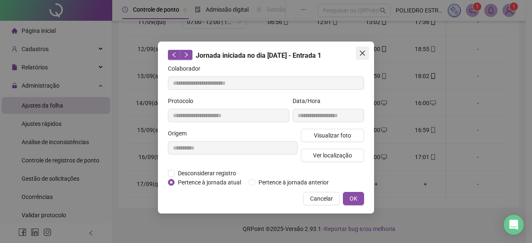
click at [359, 53] on icon "close" at bounding box center [362, 53] width 7 height 7
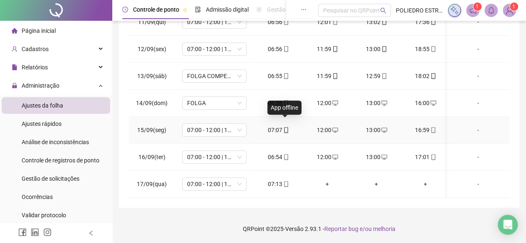
click at [283, 127] on icon "mobile" at bounding box center [286, 130] width 6 height 6
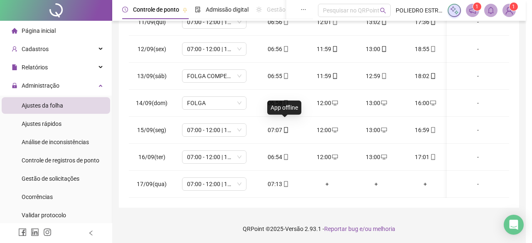
type input "**********"
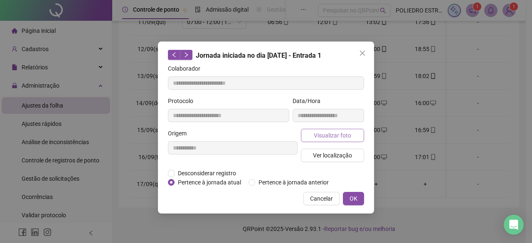
click at [335, 134] on span "Visualizar foto" at bounding box center [332, 135] width 37 height 9
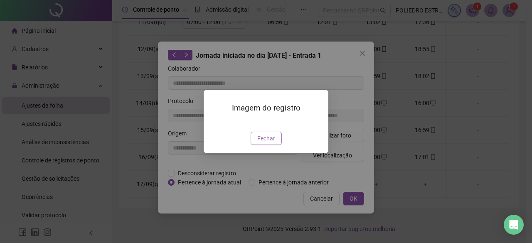
click at [266, 143] on span "Fechar" at bounding box center [266, 138] width 18 height 9
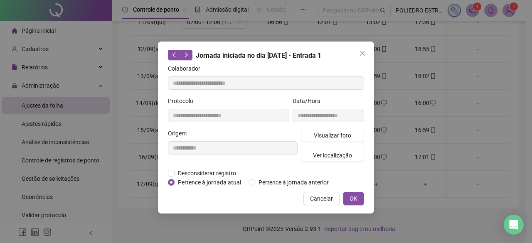
click at [362, 49] on button "Close" at bounding box center [362, 53] width 13 height 13
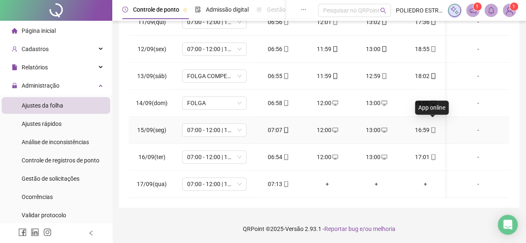
click at [433, 127] on icon "mobile" at bounding box center [433, 130] width 6 height 6
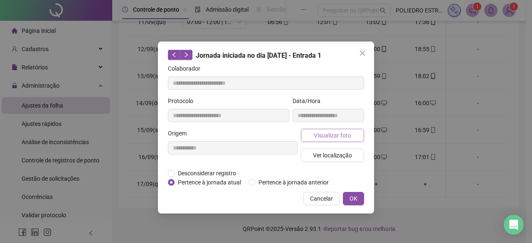
click at [342, 135] on span "Visualizar foto" at bounding box center [332, 135] width 37 height 9
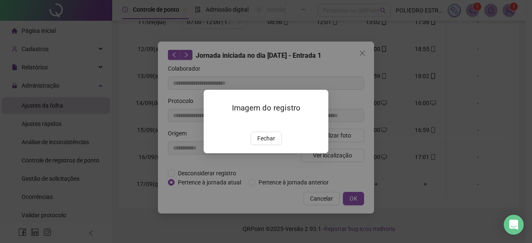
drag, startPoint x: 268, startPoint y: 187, endPoint x: 342, endPoint y: 168, distance: 76.9
click at [269, 143] on span "Fechar" at bounding box center [266, 138] width 18 height 9
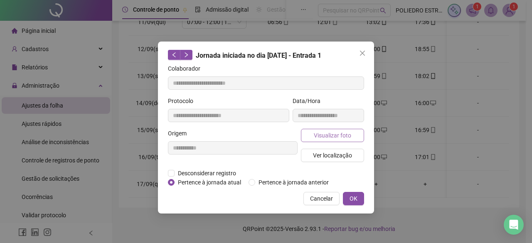
type input "**********"
click at [332, 135] on span "Visualizar foto" at bounding box center [332, 135] width 37 height 9
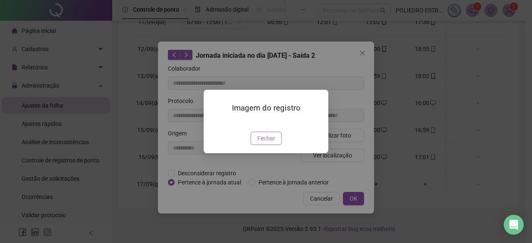
click at [271, 143] on span "Fechar" at bounding box center [266, 138] width 18 height 9
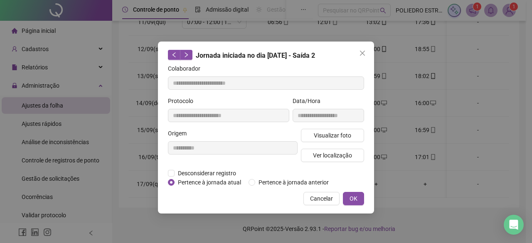
click at [361, 52] on icon "close" at bounding box center [362, 53] width 7 height 7
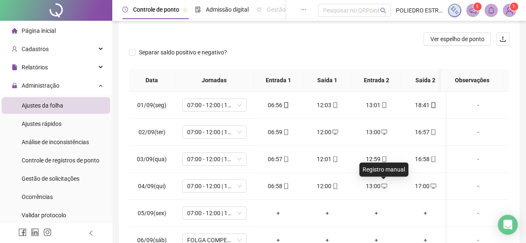
scroll to position [0, 0]
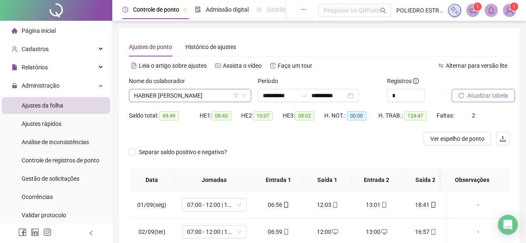
click at [223, 98] on span "HABNER [PERSON_NAME]" at bounding box center [190, 95] width 112 height 12
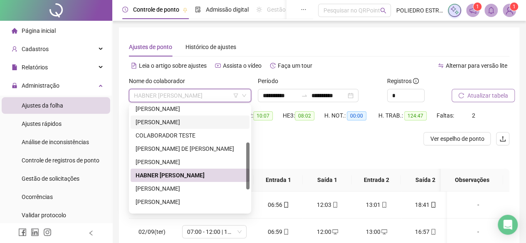
drag, startPoint x: 194, startPoint y: 119, endPoint x: 213, endPoint y: 123, distance: 19.7
click at [195, 119] on div "[PERSON_NAME]" at bounding box center [190, 122] width 109 height 9
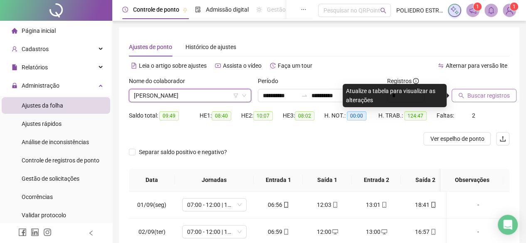
click at [491, 93] on span "Buscar registros" at bounding box center [488, 95] width 42 height 9
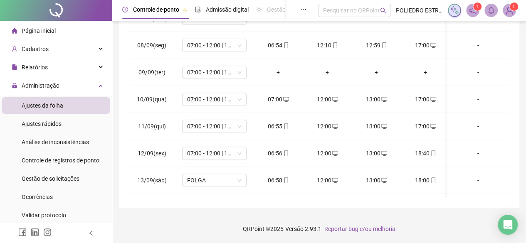
scroll to position [286, 0]
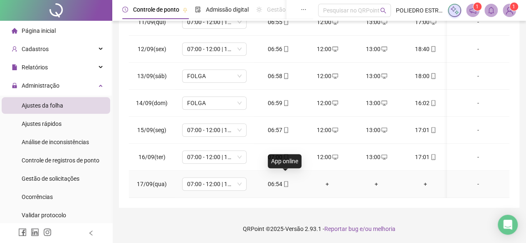
click at [286, 181] on icon "mobile" at bounding box center [286, 184] width 6 height 6
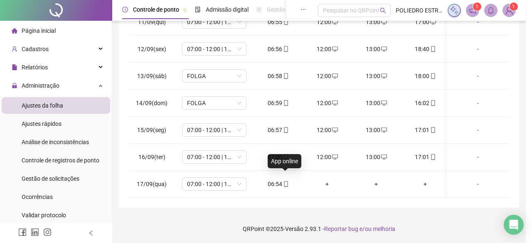
type input "**********"
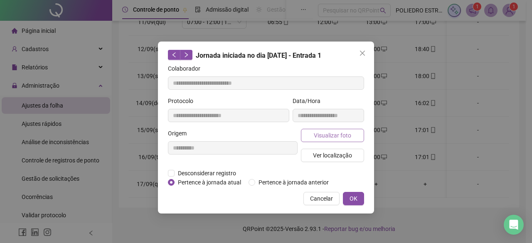
click at [322, 138] on span "Visualizar foto" at bounding box center [332, 135] width 37 height 9
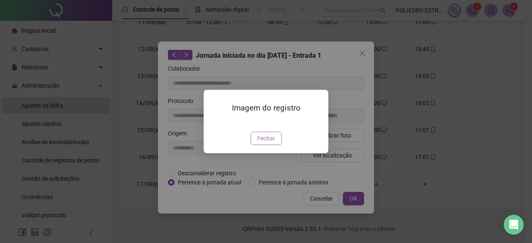
click at [272, 143] on span "Fechar" at bounding box center [266, 138] width 18 height 9
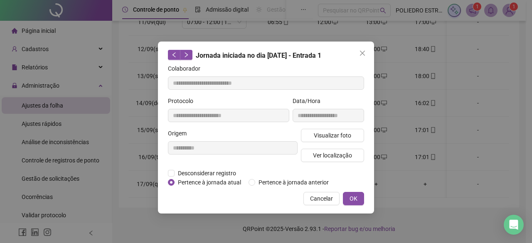
click at [363, 53] on icon "close" at bounding box center [362, 53] width 7 height 7
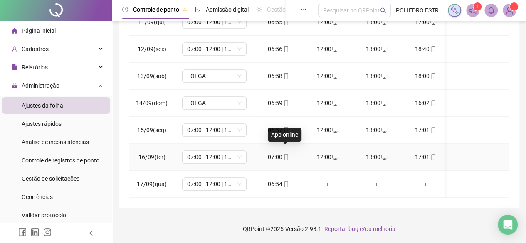
click at [286, 154] on icon "mobile" at bounding box center [286, 157] width 6 height 6
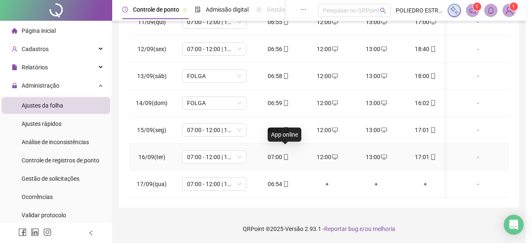
type input "**********"
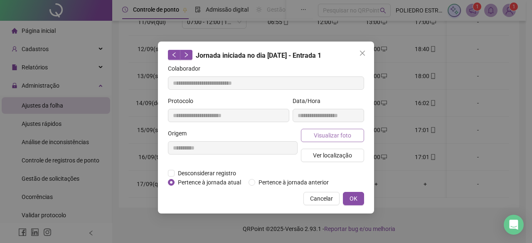
click at [321, 136] on span "Visualizar foto" at bounding box center [332, 135] width 37 height 9
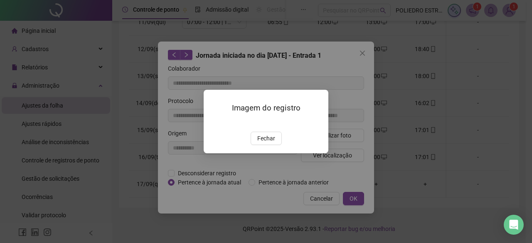
click at [267, 143] on span "Fechar" at bounding box center [266, 138] width 18 height 9
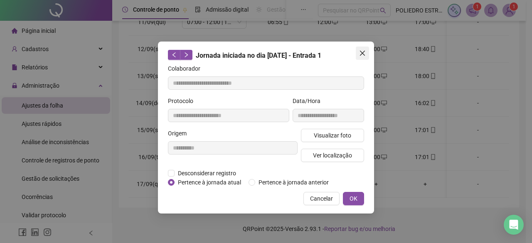
click at [363, 52] on icon "close" at bounding box center [362, 53] width 7 height 7
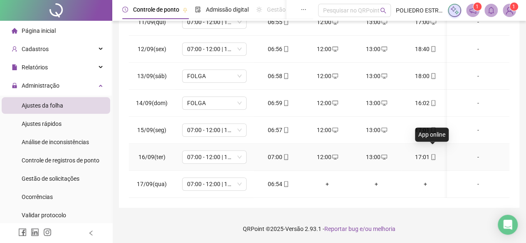
click at [432, 154] on icon "mobile" at bounding box center [433, 157] width 6 height 6
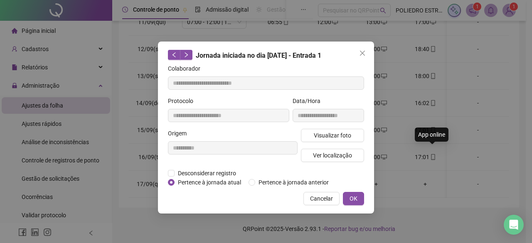
type input "**********"
click at [332, 131] on span "Visualizar foto" at bounding box center [332, 135] width 37 height 9
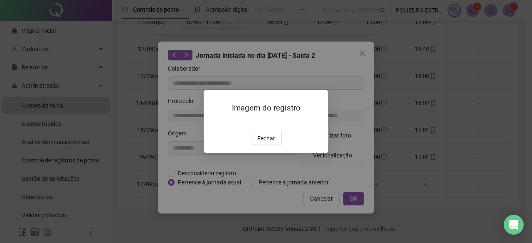
drag, startPoint x: 269, startPoint y: 187, endPoint x: 318, endPoint y: 135, distance: 70.9
click at [274, 143] on span "Fechar" at bounding box center [266, 138] width 18 height 9
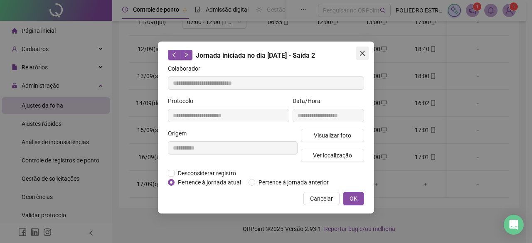
click at [361, 54] on icon "close" at bounding box center [362, 53] width 5 height 5
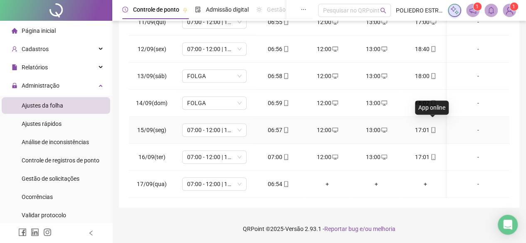
click at [432, 127] on icon "mobile" at bounding box center [433, 130] width 6 height 6
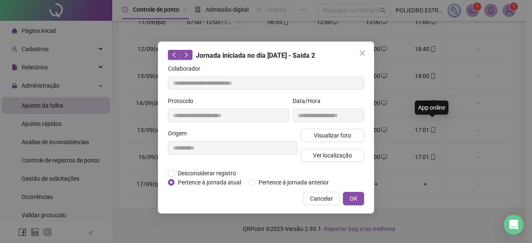
type input "**********"
click at [323, 138] on span "Visualizar foto" at bounding box center [332, 135] width 37 height 9
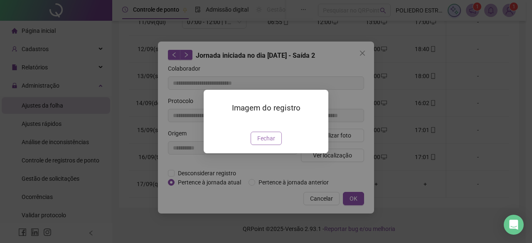
click at [259, 143] on span "Fechar" at bounding box center [266, 138] width 18 height 9
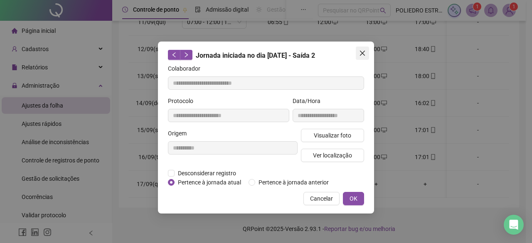
drag, startPoint x: 365, startPoint y: 50, endPoint x: 384, endPoint y: 64, distance: 23.4
click at [366, 50] on span "Close" at bounding box center [362, 53] width 13 height 7
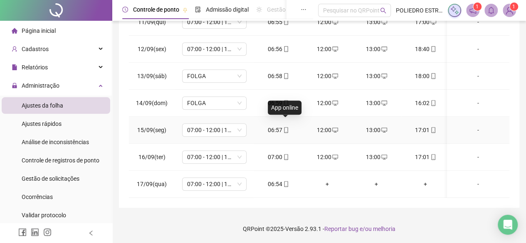
click at [288, 127] on icon "mobile" at bounding box center [286, 130] width 6 height 6
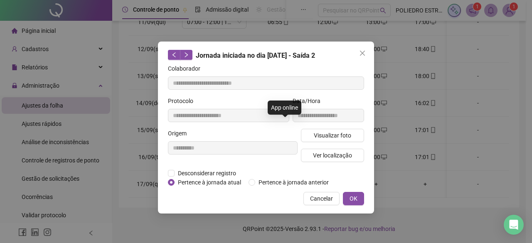
type input "**********"
click at [331, 135] on span "Visualizar foto" at bounding box center [332, 135] width 37 height 9
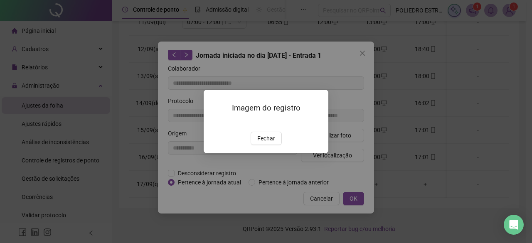
drag, startPoint x: 263, startPoint y: 184, endPoint x: 352, endPoint y: 129, distance: 104.2
click at [266, 143] on span "Fechar" at bounding box center [266, 138] width 18 height 9
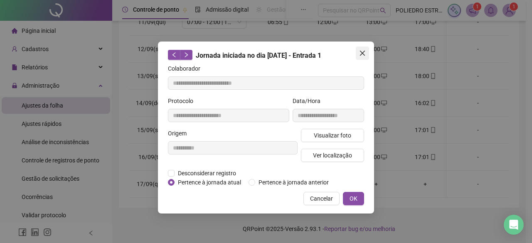
click at [364, 49] on button "Close" at bounding box center [362, 53] width 13 height 13
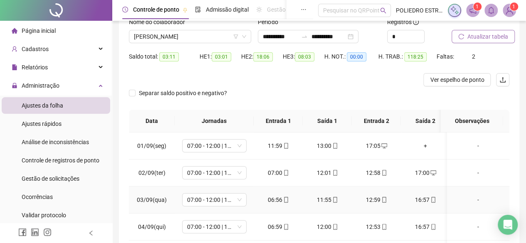
scroll to position [0, 0]
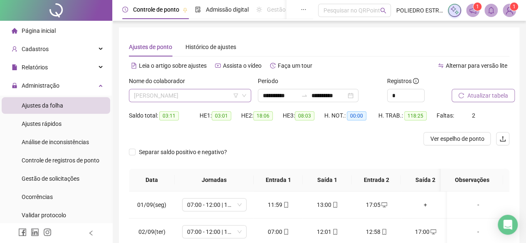
click at [227, 96] on span "[PERSON_NAME]" at bounding box center [190, 95] width 112 height 12
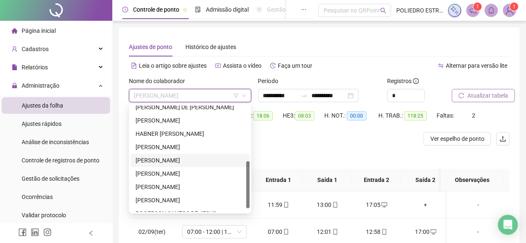
scroll to position [133, 0]
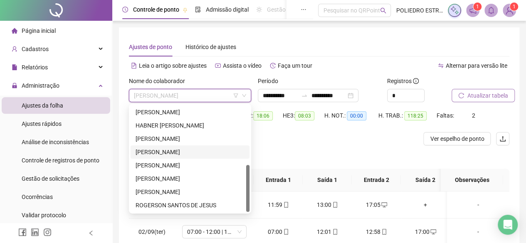
drag, startPoint x: 212, startPoint y: 148, endPoint x: 358, endPoint y: 153, distance: 145.6
click at [212, 148] on div "[PERSON_NAME]" at bounding box center [190, 152] width 109 height 9
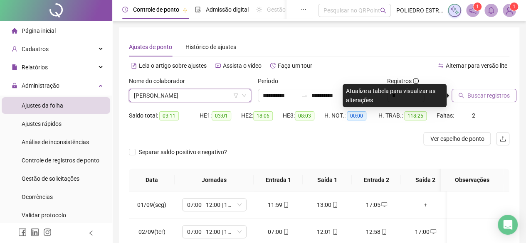
click at [472, 94] on span "Buscar registros" at bounding box center [488, 95] width 42 height 9
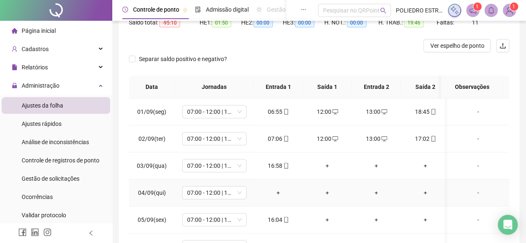
scroll to position [0, 0]
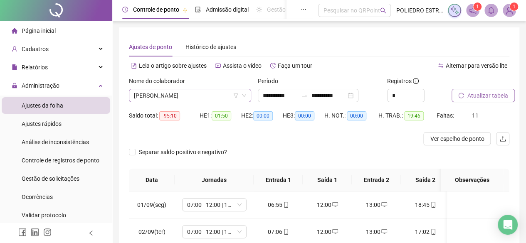
click at [229, 97] on span "[PERSON_NAME]" at bounding box center [190, 95] width 112 height 12
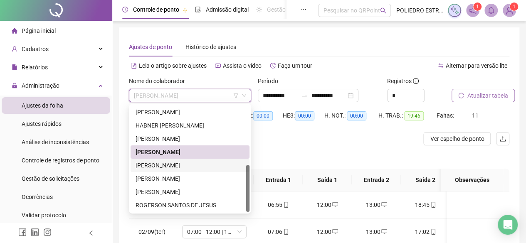
drag, startPoint x: 194, startPoint y: 162, endPoint x: 199, endPoint y: 162, distance: 4.6
click at [195, 162] on div "[PERSON_NAME]" at bounding box center [190, 165] width 109 height 9
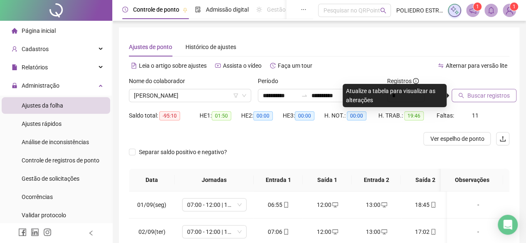
click at [486, 98] on span "Buscar registros" at bounding box center [488, 95] width 42 height 9
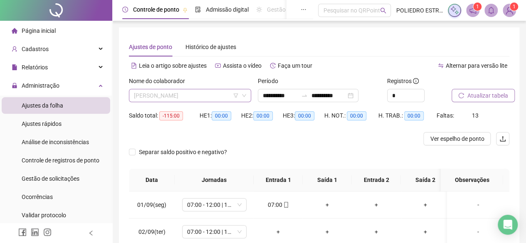
click at [224, 93] on span "[PERSON_NAME]" at bounding box center [190, 95] width 112 height 12
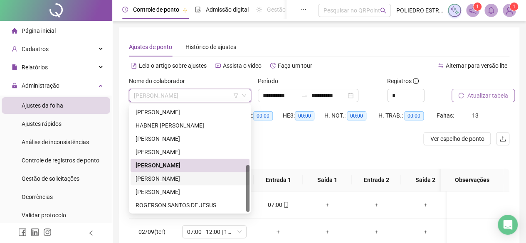
click at [192, 181] on div "[PERSON_NAME]" at bounding box center [190, 178] width 109 height 9
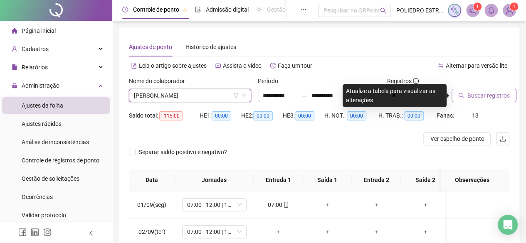
click at [484, 96] on span "Buscar registros" at bounding box center [488, 95] width 42 height 9
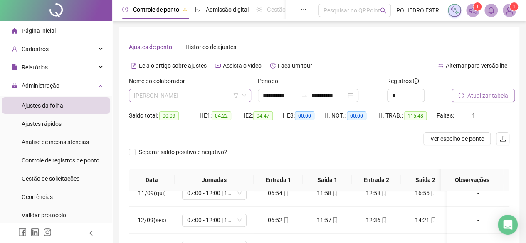
click at [220, 98] on span "[PERSON_NAME]" at bounding box center [190, 95] width 112 height 12
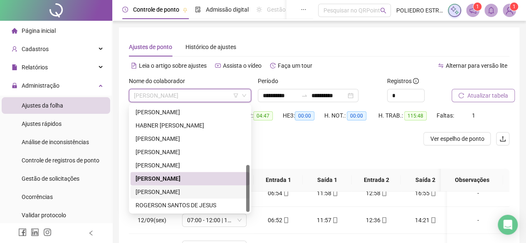
click at [191, 194] on div "[PERSON_NAME]" at bounding box center [190, 191] width 109 height 9
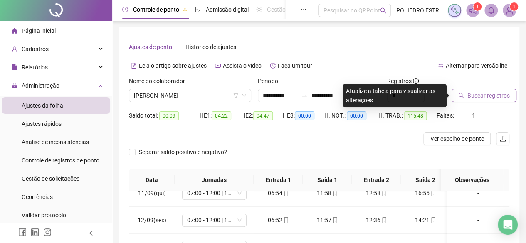
click at [484, 99] on span "Buscar registros" at bounding box center [488, 95] width 42 height 9
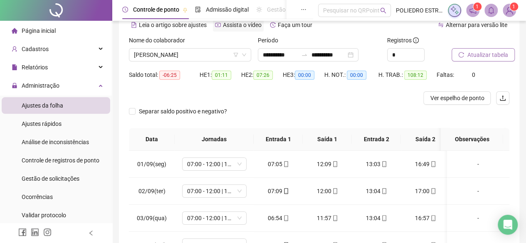
scroll to position [5, 0]
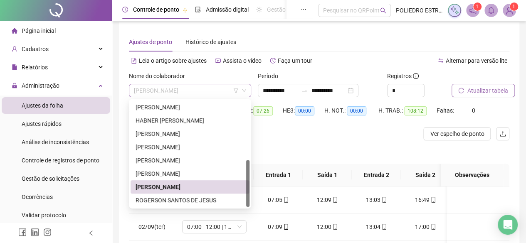
click at [224, 89] on span "[PERSON_NAME]" at bounding box center [190, 90] width 112 height 12
click at [209, 202] on div "ROGERSON SANTOS DE JESUS" at bounding box center [190, 200] width 109 height 9
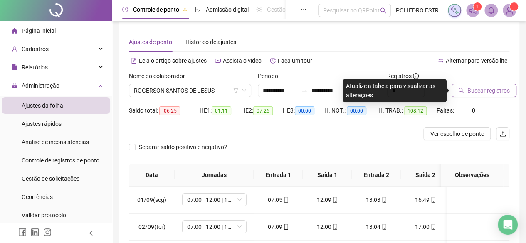
click at [478, 91] on span "Buscar registros" at bounding box center [488, 90] width 42 height 9
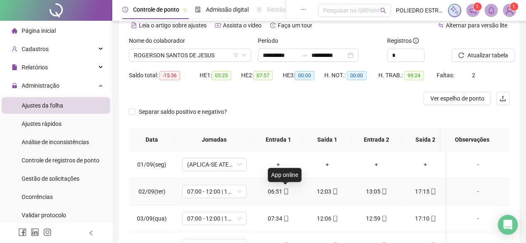
scroll to position [0, 0]
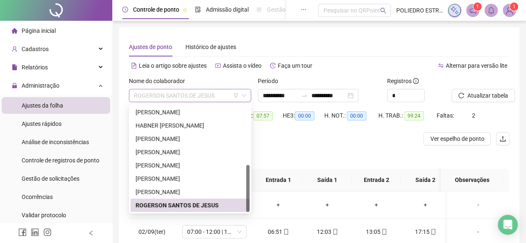
click at [219, 99] on span "ROGERSON SANTOS DE JESUS" at bounding box center [190, 95] width 112 height 12
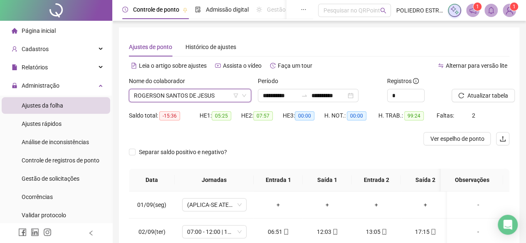
click at [511, 14] on img at bounding box center [509, 10] width 12 height 12
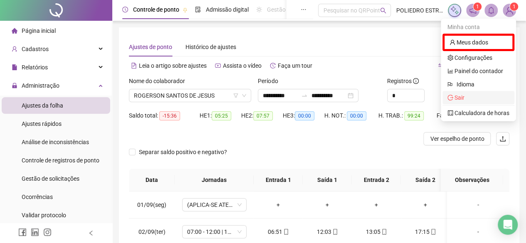
click at [469, 98] on span "Sair" at bounding box center [478, 97] width 62 height 9
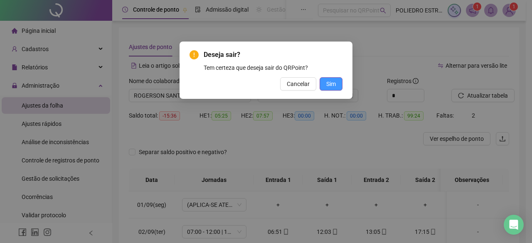
click at [328, 85] on span "Sim" at bounding box center [331, 83] width 10 height 9
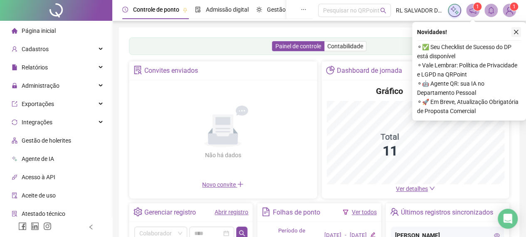
click at [517, 28] on button "button" at bounding box center [516, 32] width 10 height 10
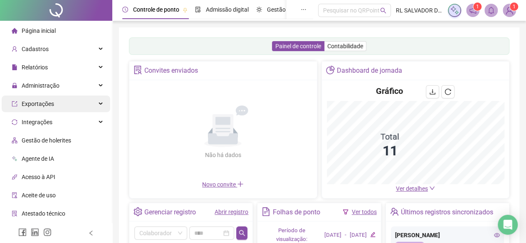
click at [49, 104] on span "Exportações" at bounding box center [38, 104] width 32 height 7
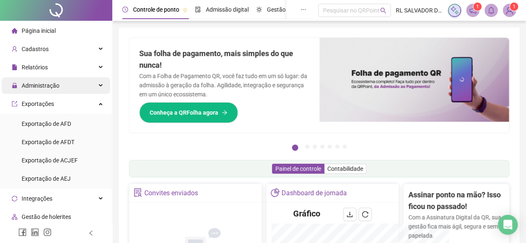
click at [49, 87] on span "Administração" at bounding box center [41, 85] width 38 height 7
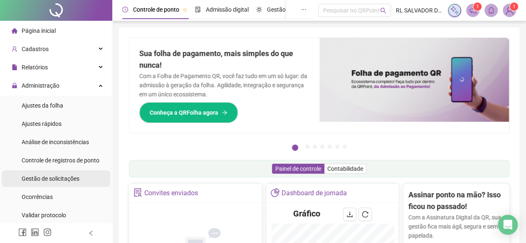
click at [52, 179] on span "Gestão de solicitações" at bounding box center [51, 178] width 58 height 7
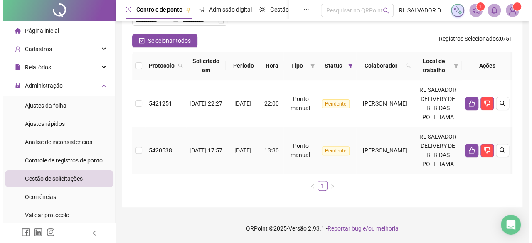
scroll to position [83, 0]
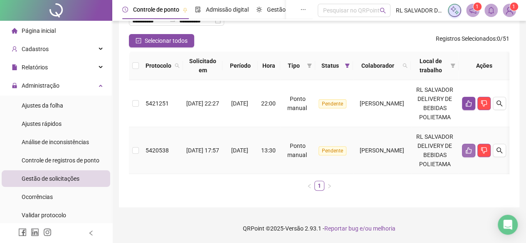
click at [472, 154] on icon "like" at bounding box center [468, 150] width 7 height 7
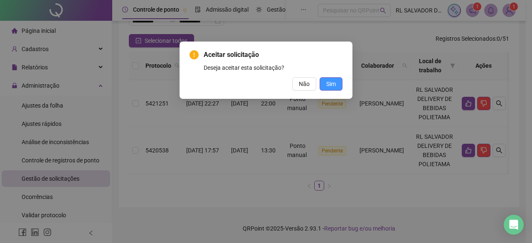
click at [333, 84] on span "Sim" at bounding box center [331, 83] width 10 height 9
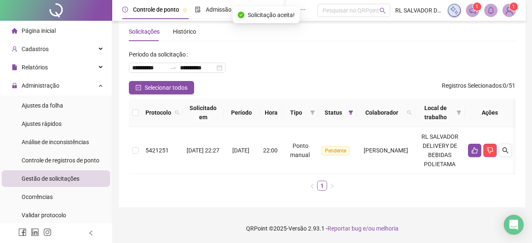
scroll to position [39, 0]
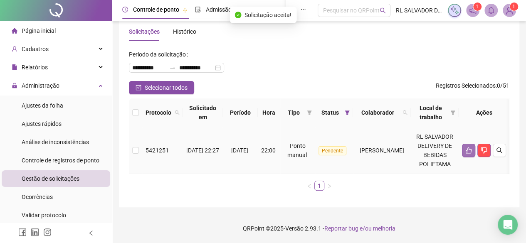
click at [471, 148] on icon "like" at bounding box center [469, 151] width 6 height 6
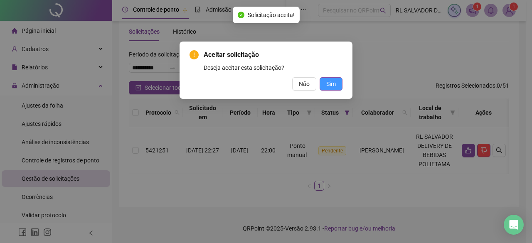
click at [329, 81] on span "Sim" at bounding box center [331, 83] width 10 height 9
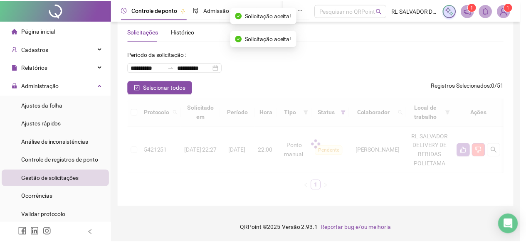
scroll to position [14, 0]
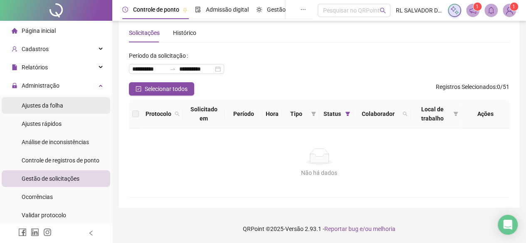
click at [54, 106] on span "Ajustes da folha" at bounding box center [43, 105] width 42 height 7
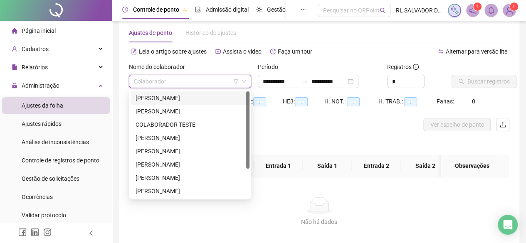
click at [220, 84] on input "search" at bounding box center [186, 81] width 105 height 12
click at [209, 102] on div "ADRIANO FERNANDO VIDAL" at bounding box center [190, 98] width 109 height 9
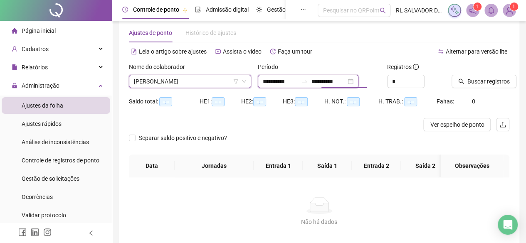
click at [346, 82] on input "**********" at bounding box center [328, 81] width 35 height 9
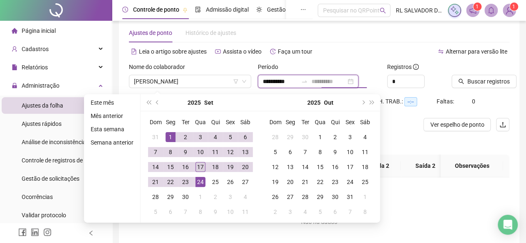
type input "**********"
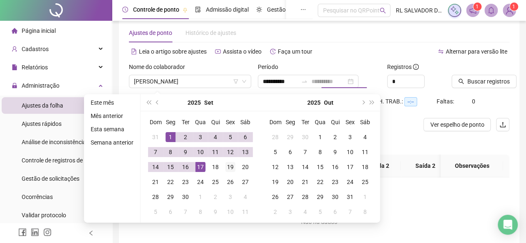
drag, startPoint x: 200, startPoint y: 167, endPoint x: 229, endPoint y: 160, distance: 29.8
click at [200, 165] on div "17" at bounding box center [200, 167] width 10 height 10
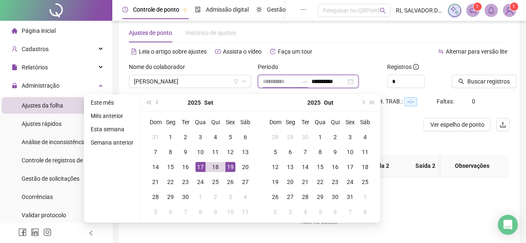
type input "**********"
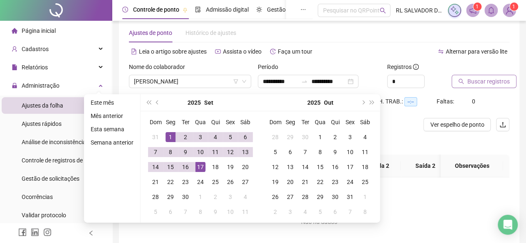
click at [488, 83] on span "Buscar registros" at bounding box center [488, 81] width 42 height 9
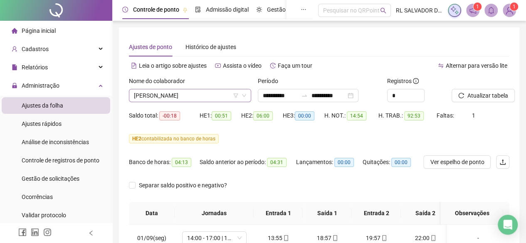
click at [226, 98] on span "ADRIANO FERNANDO VIDAL" at bounding box center [190, 95] width 112 height 12
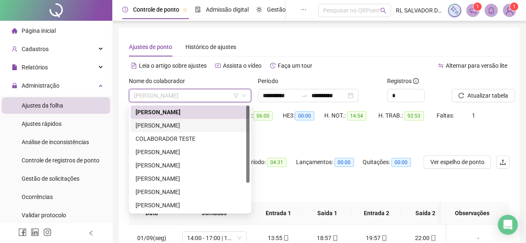
click at [200, 126] on div "CLEBIA COSTA NASCIMENTO" at bounding box center [190, 125] width 109 height 9
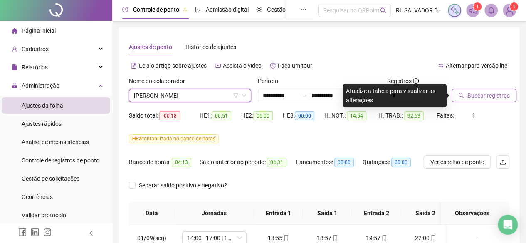
click at [486, 99] on span "Buscar registros" at bounding box center [488, 95] width 42 height 9
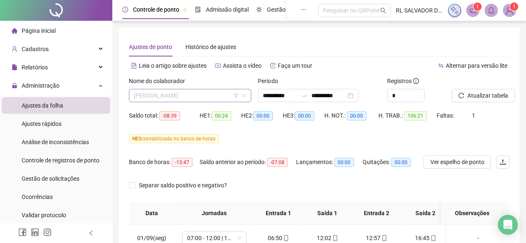
click at [221, 95] on span "CLEBIA COSTA NASCIMENTO" at bounding box center [190, 95] width 112 height 12
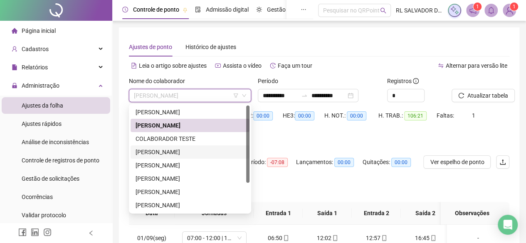
drag, startPoint x: 182, startPoint y: 152, endPoint x: 195, endPoint y: 150, distance: 12.2
click at [183, 151] on div "DANIELA DA CONCEIÇÃO" at bounding box center [190, 152] width 109 height 9
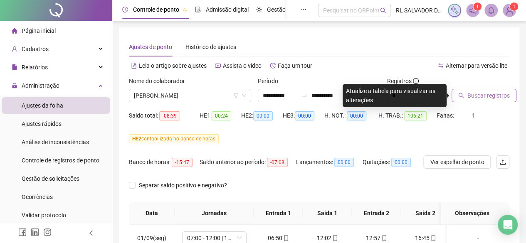
click at [467, 99] on span "Buscar registros" at bounding box center [488, 95] width 42 height 9
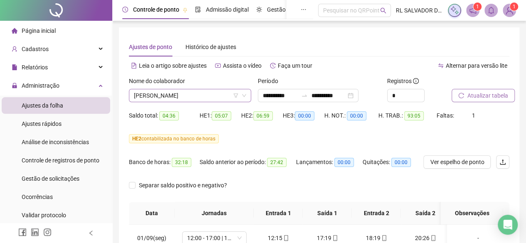
click at [218, 96] on span "DANIELA DA CONCEIÇÃO" at bounding box center [190, 95] width 112 height 12
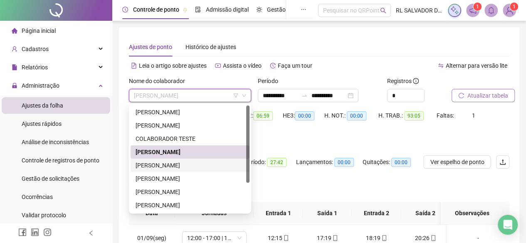
drag, startPoint x: 187, startPoint y: 169, endPoint x: 213, endPoint y: 170, distance: 26.6
click at [187, 168] on div "EDUARDO SANTOS SANTANA" at bounding box center [190, 165] width 109 height 9
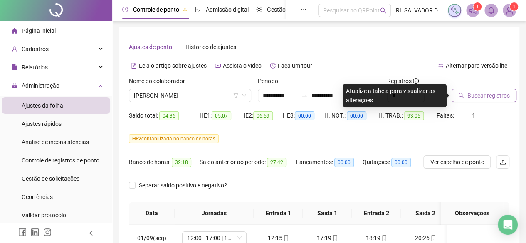
click at [474, 100] on button "Buscar registros" at bounding box center [483, 95] width 65 height 13
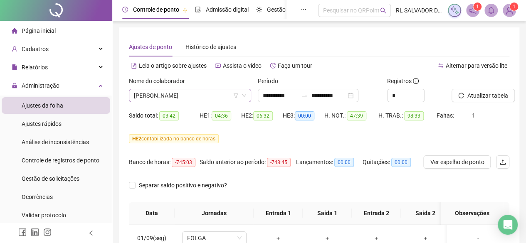
click at [229, 90] on span "EDUARDO SANTOS SANTANA" at bounding box center [190, 95] width 112 height 12
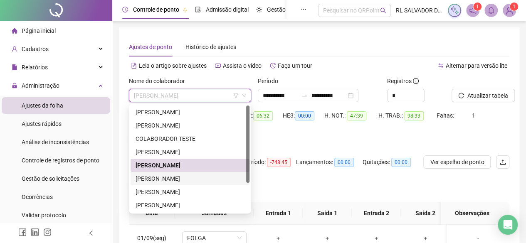
drag, startPoint x: 200, startPoint y: 181, endPoint x: 227, endPoint y: 170, distance: 29.3
click at [200, 181] on div "HENRIQUE DOS SANTOS FERREIRA" at bounding box center [190, 178] width 109 height 9
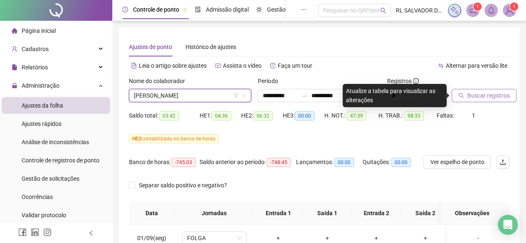
click at [484, 93] on span "Buscar registros" at bounding box center [488, 95] width 42 height 9
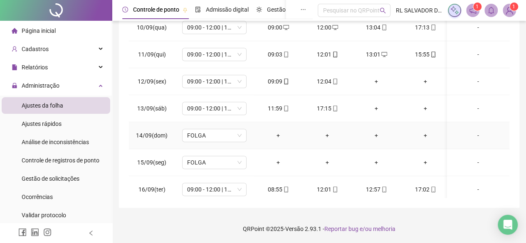
scroll to position [286, 0]
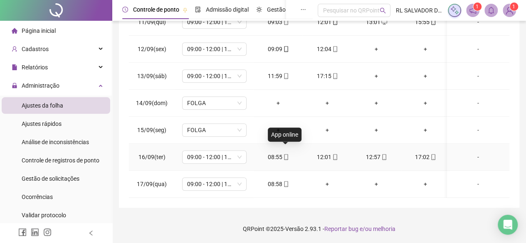
click at [284, 154] on icon "mobile" at bounding box center [286, 157] width 6 height 6
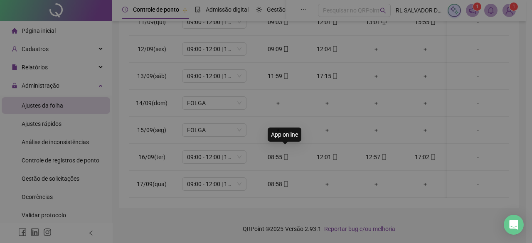
type input "**********"
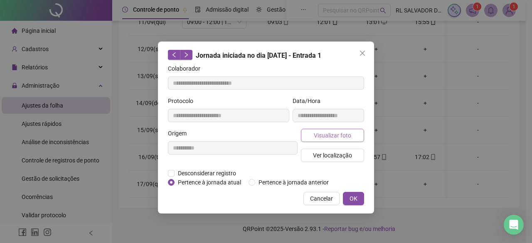
click at [325, 136] on span "Visualizar foto" at bounding box center [332, 135] width 37 height 9
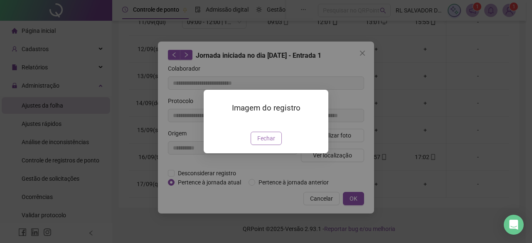
drag, startPoint x: 266, startPoint y: 184, endPoint x: 330, endPoint y: 113, distance: 95.9
click at [266, 143] on span "Fechar" at bounding box center [266, 138] width 18 height 9
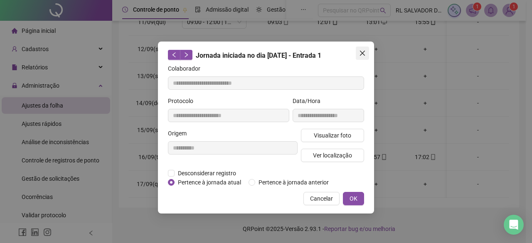
drag, startPoint x: 365, startPoint y: 52, endPoint x: 488, endPoint y: 152, distance: 158.4
click at [365, 52] on icon "close" at bounding box center [362, 53] width 7 height 7
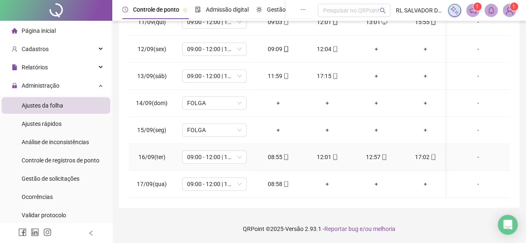
click at [434, 154] on span at bounding box center [432, 157] width 7 height 7
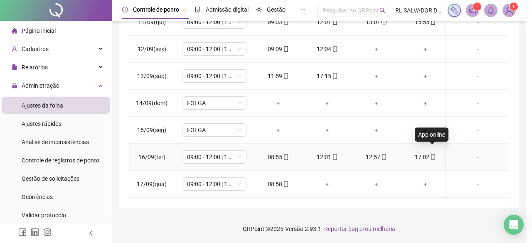
type input "**********"
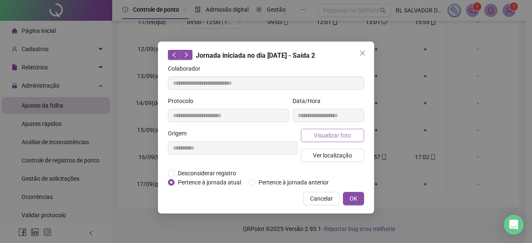
click at [338, 137] on span "Visualizar foto" at bounding box center [332, 135] width 37 height 9
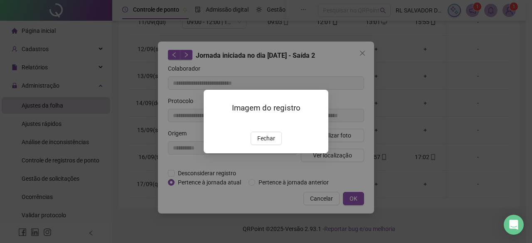
drag, startPoint x: 270, startPoint y: 180, endPoint x: 303, endPoint y: 152, distance: 43.9
click at [269, 145] on button "Fechar" at bounding box center [266, 138] width 31 height 13
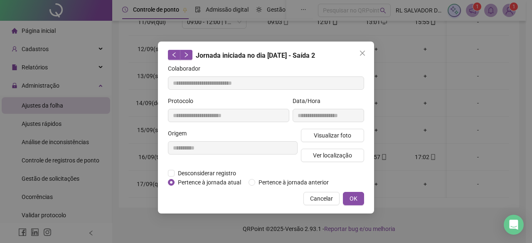
drag, startPoint x: 361, startPoint y: 52, endPoint x: 362, endPoint y: 63, distance: 10.9
click at [361, 53] on icon "close" at bounding box center [362, 53] width 7 height 7
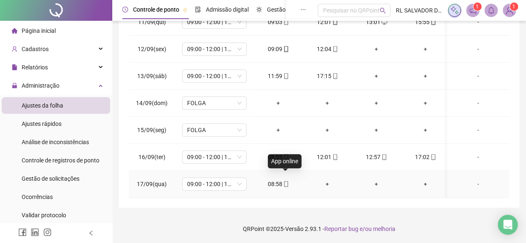
click at [284, 181] on icon "mobile" at bounding box center [286, 184] width 6 height 6
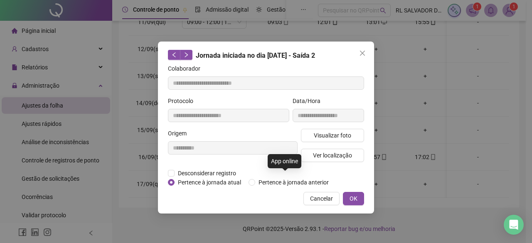
type input "**********"
click at [327, 133] on span "Visualizar foto" at bounding box center [332, 135] width 37 height 9
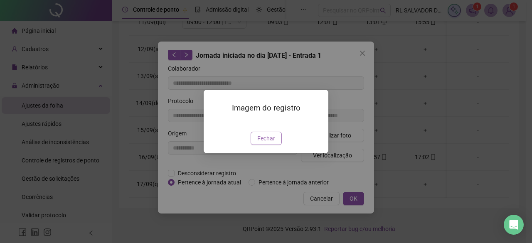
drag, startPoint x: 265, startPoint y: 188, endPoint x: 334, endPoint y: 128, distance: 91.4
click at [266, 143] on span "Fechar" at bounding box center [266, 138] width 18 height 9
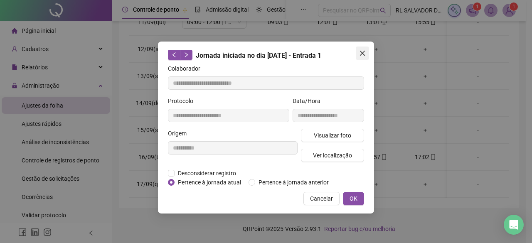
click at [363, 52] on icon "close" at bounding box center [362, 53] width 7 height 7
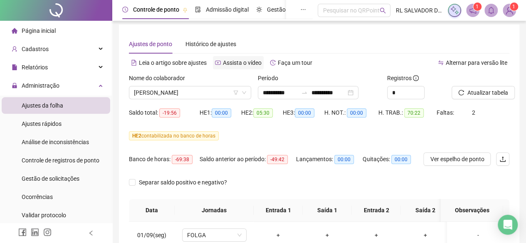
scroll to position [0, 0]
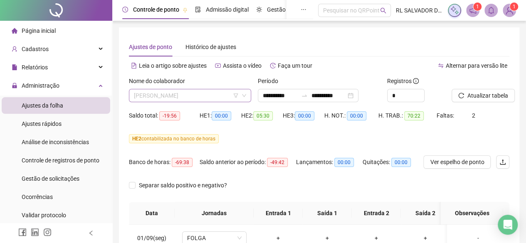
click at [231, 95] on span "HENRIQUE DOS SANTOS FERREIRA" at bounding box center [190, 95] width 112 height 12
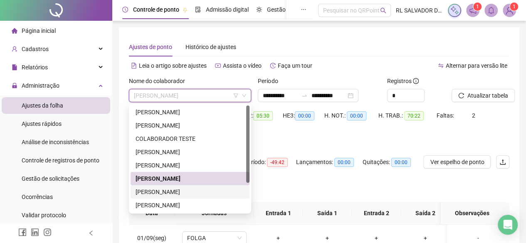
drag, startPoint x: 173, startPoint y: 191, endPoint x: 238, endPoint y: 188, distance: 64.9
click at [173, 190] on div "MARIA JANAINA GOMES BARRETO" at bounding box center [190, 191] width 109 height 9
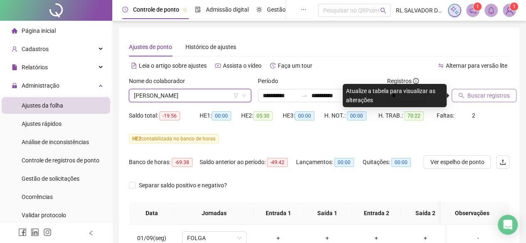
click at [471, 99] on span "Buscar registros" at bounding box center [488, 95] width 42 height 9
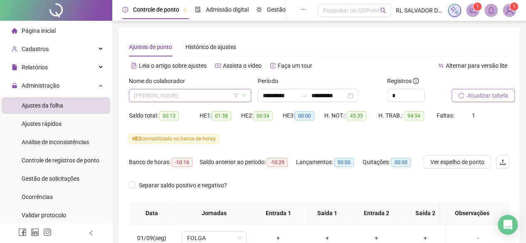
click at [220, 95] on span "MARIA JANAINA GOMES BARRETO" at bounding box center [190, 95] width 112 height 12
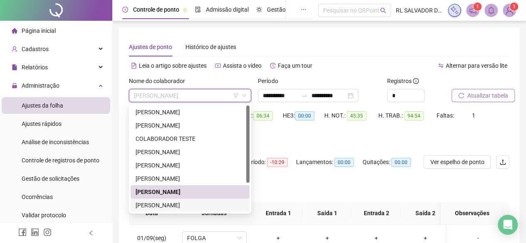
click at [206, 208] on div "MIRELA ARGOLO MOTA DOS SANTOS" at bounding box center [190, 205] width 109 height 9
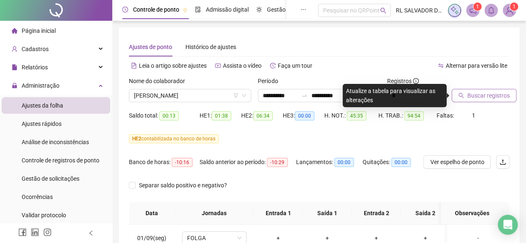
click at [481, 94] on span "Buscar registros" at bounding box center [488, 95] width 42 height 9
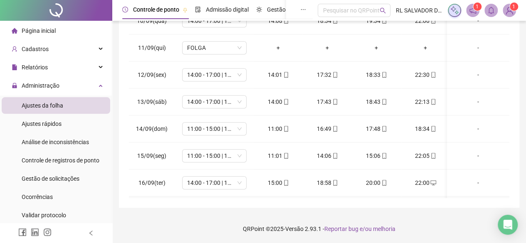
scroll to position [286, 0]
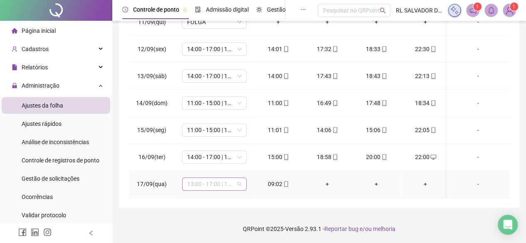
click at [234, 178] on span "13:00 - 17:00 | 18:00 - 21:00" at bounding box center [214, 184] width 54 height 12
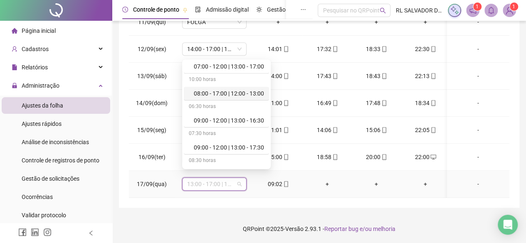
scroll to position [83, 0]
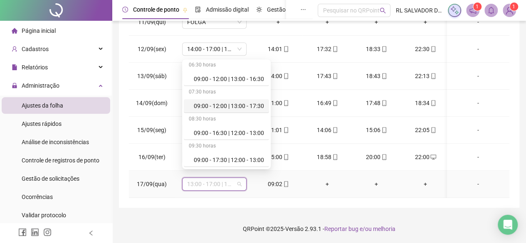
click at [228, 106] on div "09:00 - 12:00 | 13:00 - 17:30" at bounding box center [229, 105] width 70 height 9
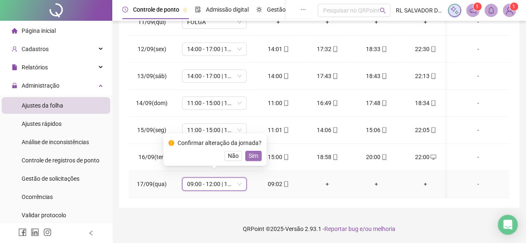
click at [253, 155] on span "Sim" at bounding box center [254, 155] width 10 height 9
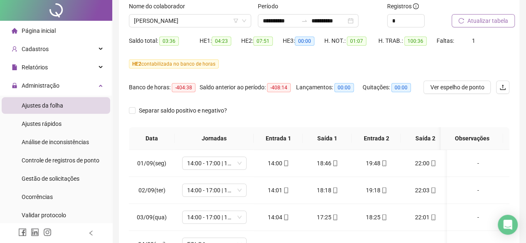
scroll to position [0, 0]
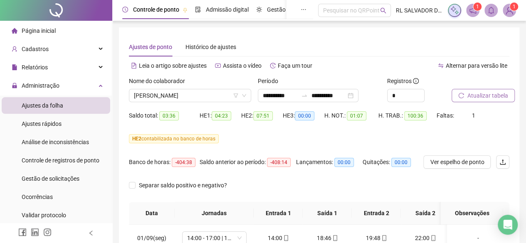
click at [472, 96] on span "Atualizar tabela" at bounding box center [487, 95] width 41 height 9
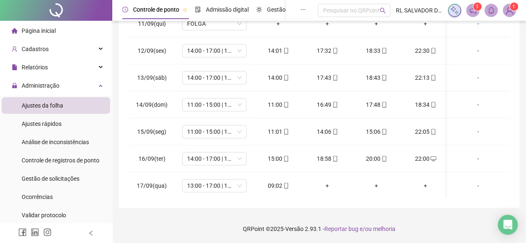
scroll to position [286, 0]
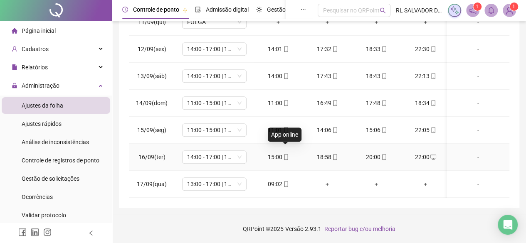
click at [284, 154] on icon "mobile" at bounding box center [286, 157] width 4 height 6
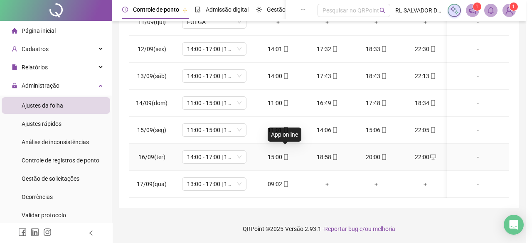
type input "**********"
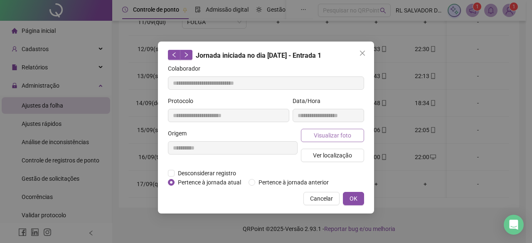
click at [339, 135] on span "Visualizar foto" at bounding box center [332, 135] width 37 height 9
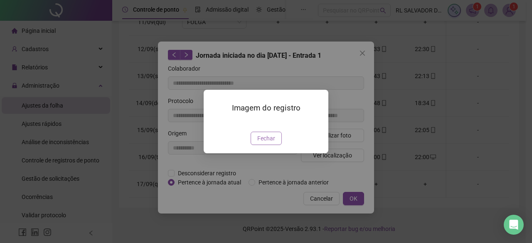
click at [270, 143] on span "Fechar" at bounding box center [266, 138] width 18 height 9
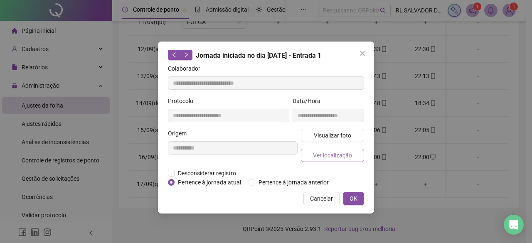
click at [330, 156] on span "Ver localização" at bounding box center [332, 155] width 39 height 9
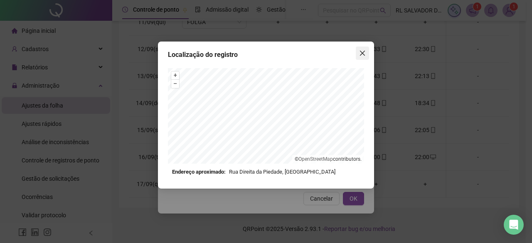
click at [363, 54] on icon "close" at bounding box center [362, 53] width 5 height 5
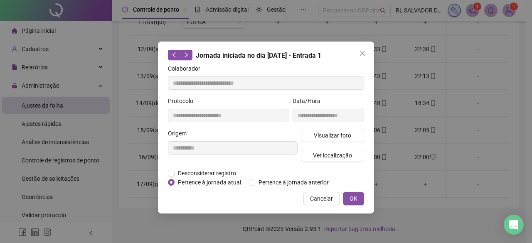
click at [363, 54] on icon "close" at bounding box center [362, 53] width 7 height 7
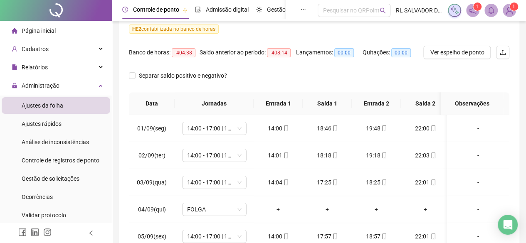
scroll to position [0, 0]
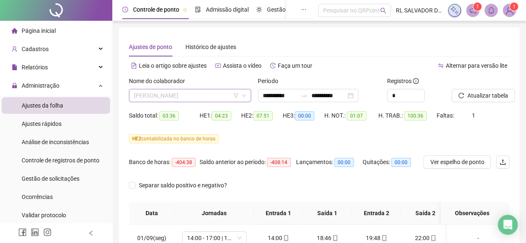
click at [228, 94] on span "MIRELA ARGOLO MOTA DOS SANTOS" at bounding box center [190, 95] width 112 height 12
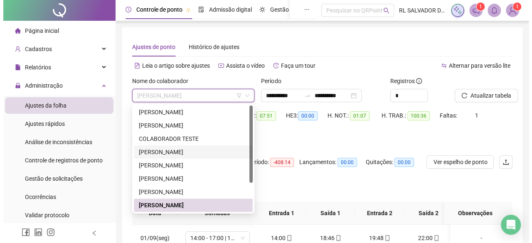
scroll to position [40, 0]
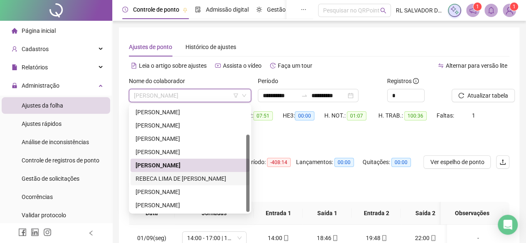
click at [196, 178] on div "REBECA LIMA DE JESUS DE SOUZA" at bounding box center [190, 178] width 109 height 9
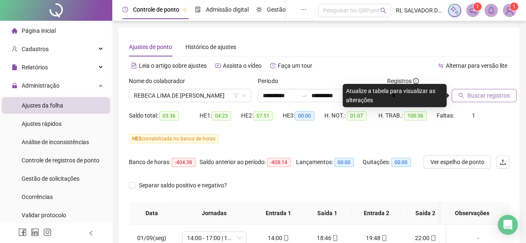
click at [481, 94] on span "Buscar registros" at bounding box center [488, 95] width 42 height 9
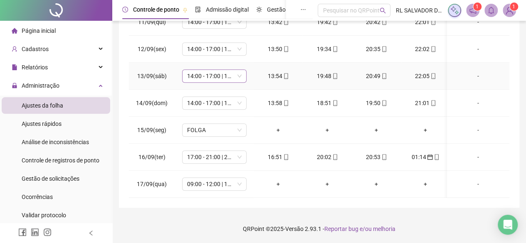
scroll to position [286, 0]
click at [234, 178] on span "09:00 - 12:00 | 13:00 - 17:30" at bounding box center [214, 184] width 54 height 12
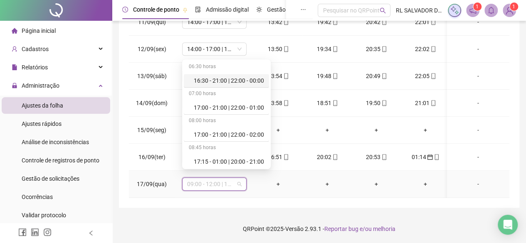
scroll to position [499, 0]
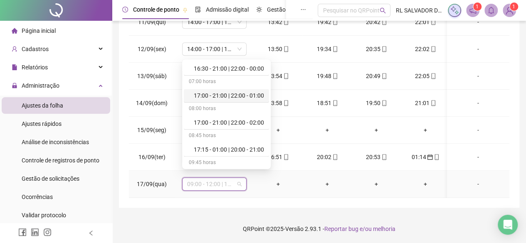
click at [229, 94] on div "17:00 - 21:00 | 22:00 - 01:00" at bounding box center [229, 95] width 70 height 9
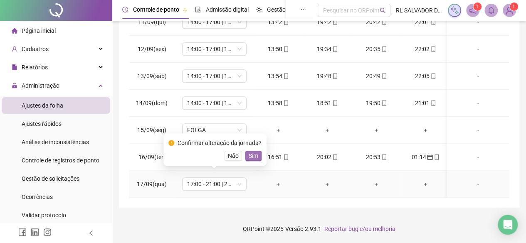
click at [255, 155] on span "Sim" at bounding box center [254, 155] width 10 height 9
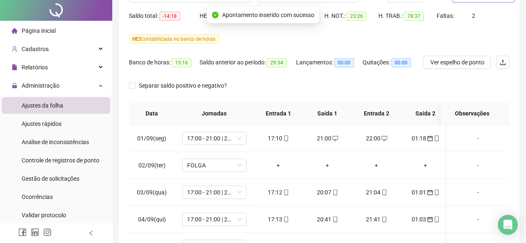
scroll to position [0, 0]
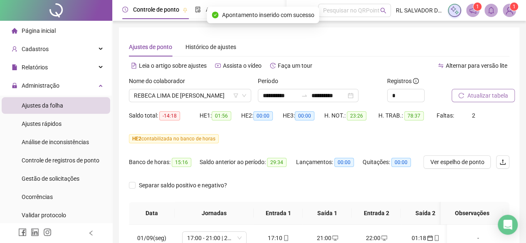
click at [487, 94] on span "Atualizar tabela" at bounding box center [487, 95] width 41 height 9
click at [225, 97] on span "REBECA LIMA DE JESUS DE SOUZA" at bounding box center [190, 95] width 112 height 12
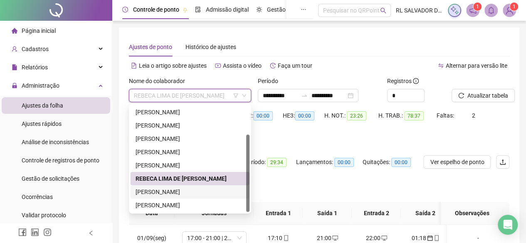
click at [192, 190] on div "TALISSON XAVIER DOS SANTOS" at bounding box center [190, 191] width 109 height 9
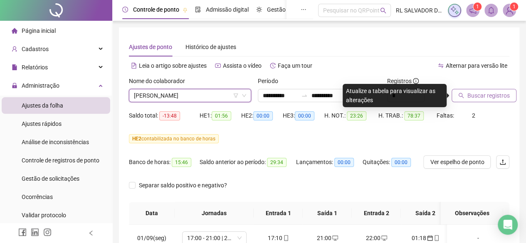
click at [488, 96] on span "Buscar registros" at bounding box center [488, 95] width 42 height 9
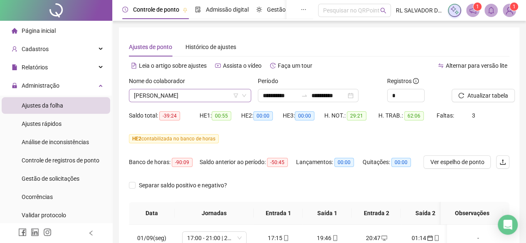
click at [224, 97] on span "TALISSON XAVIER DOS SANTOS" at bounding box center [190, 95] width 112 height 12
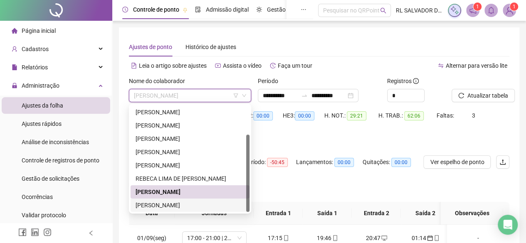
click at [194, 205] on div "VILMA GAMA BONFIM" at bounding box center [190, 205] width 109 height 9
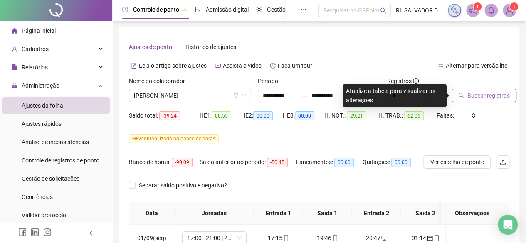
drag, startPoint x: 496, startPoint y: 98, endPoint x: 441, endPoint y: 125, distance: 60.4
click at [496, 99] on span "Buscar registros" at bounding box center [488, 95] width 42 height 9
